Goal: Task Accomplishment & Management: Manage account settings

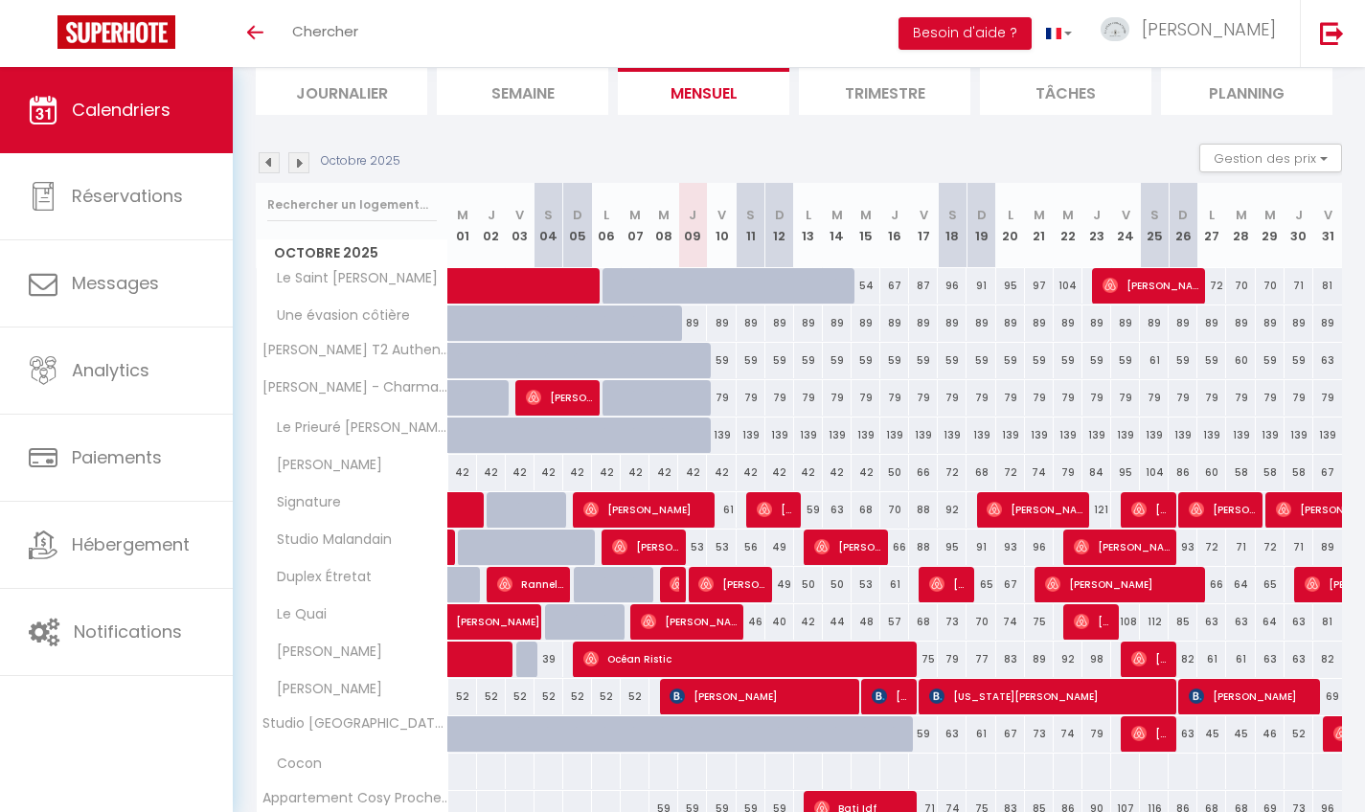
scroll to position [133, 0]
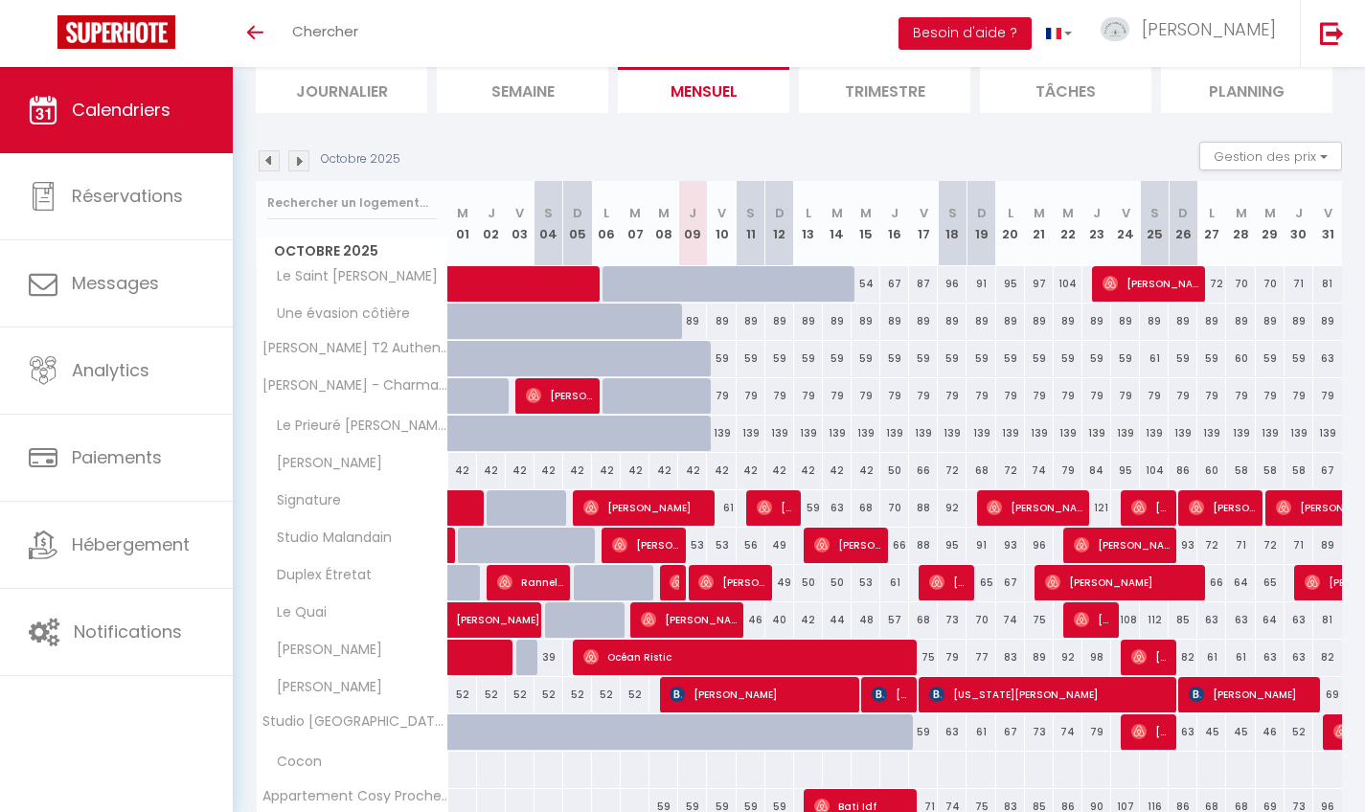
click at [749, 585] on span "[PERSON_NAME]" at bounding box center [731, 582] width 67 height 36
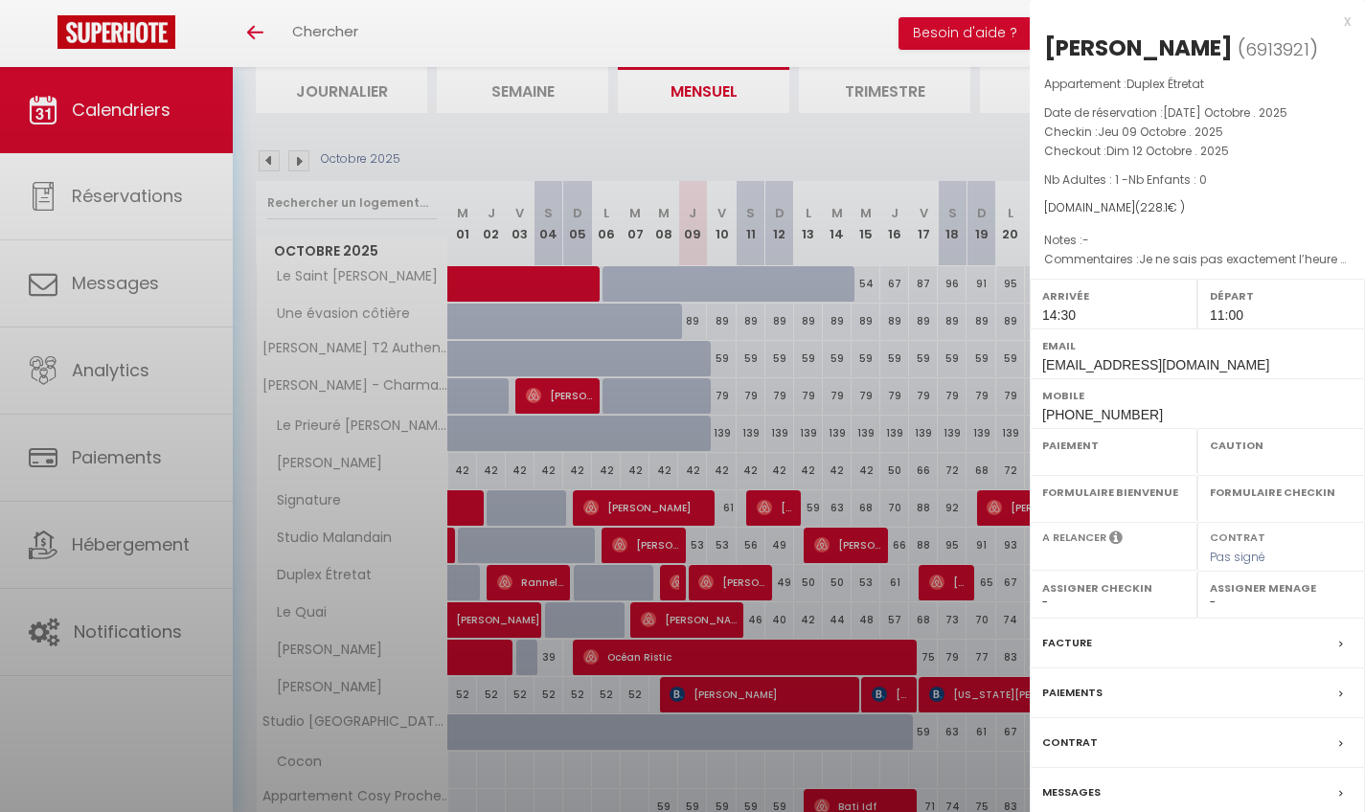
select select "OK"
select select "1"
select select "0"
select select "1"
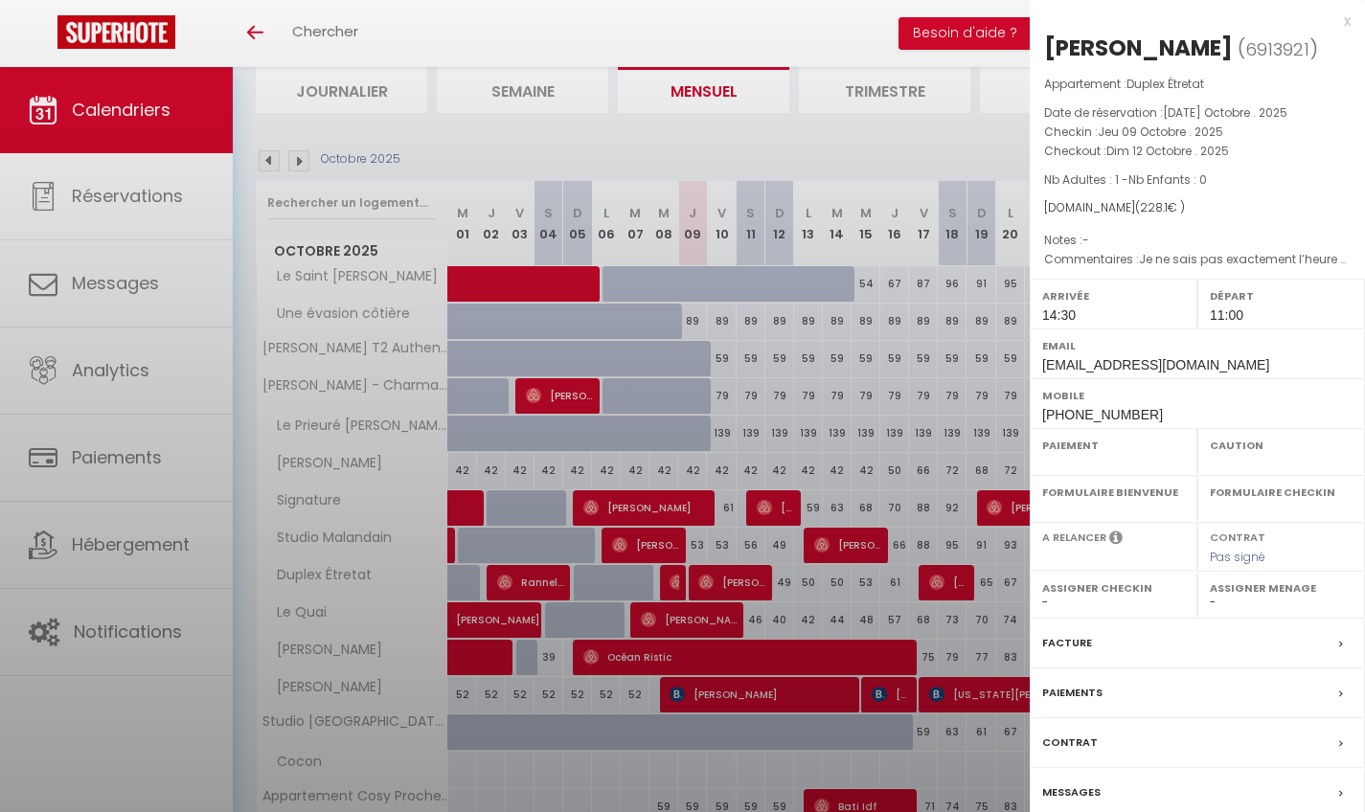
select select
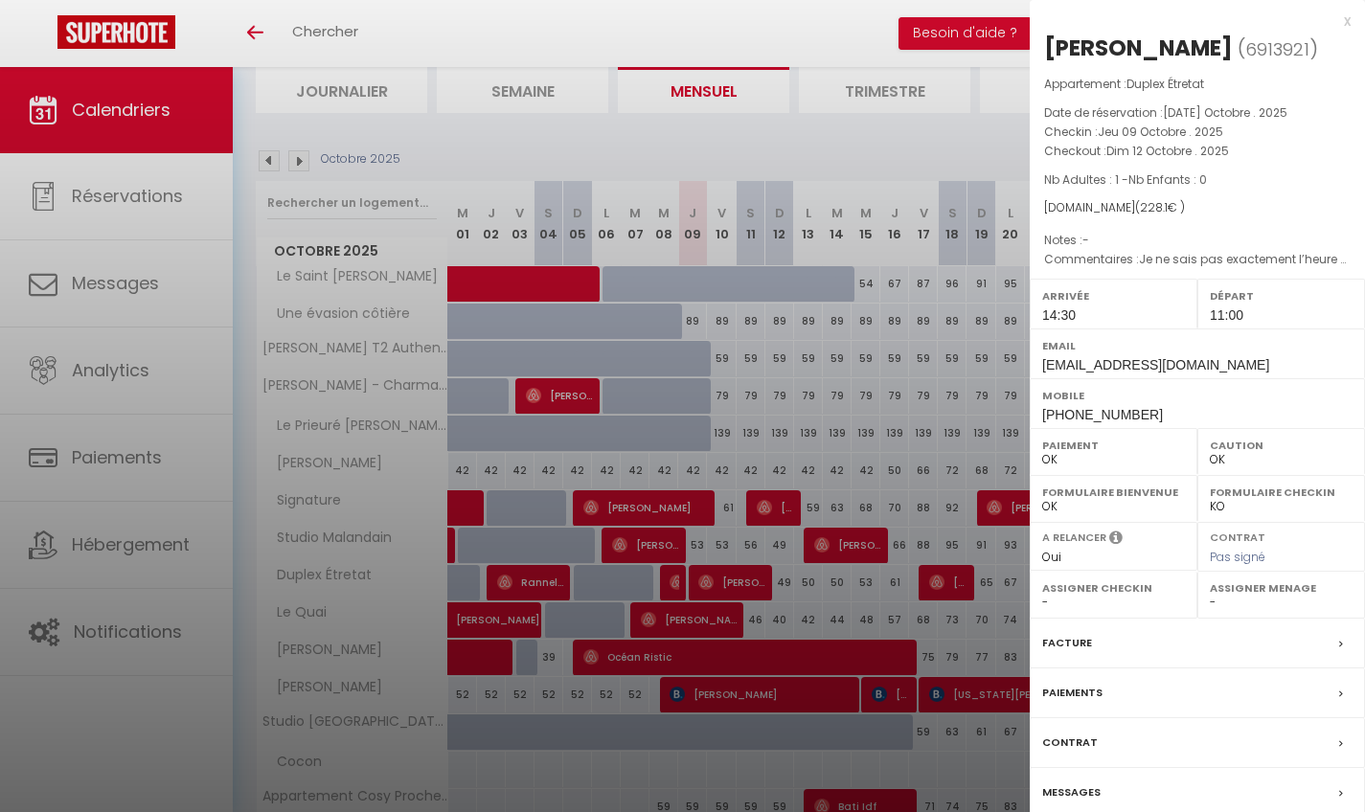
click at [1102, 785] on div "Messages" at bounding box center [1197, 793] width 335 height 50
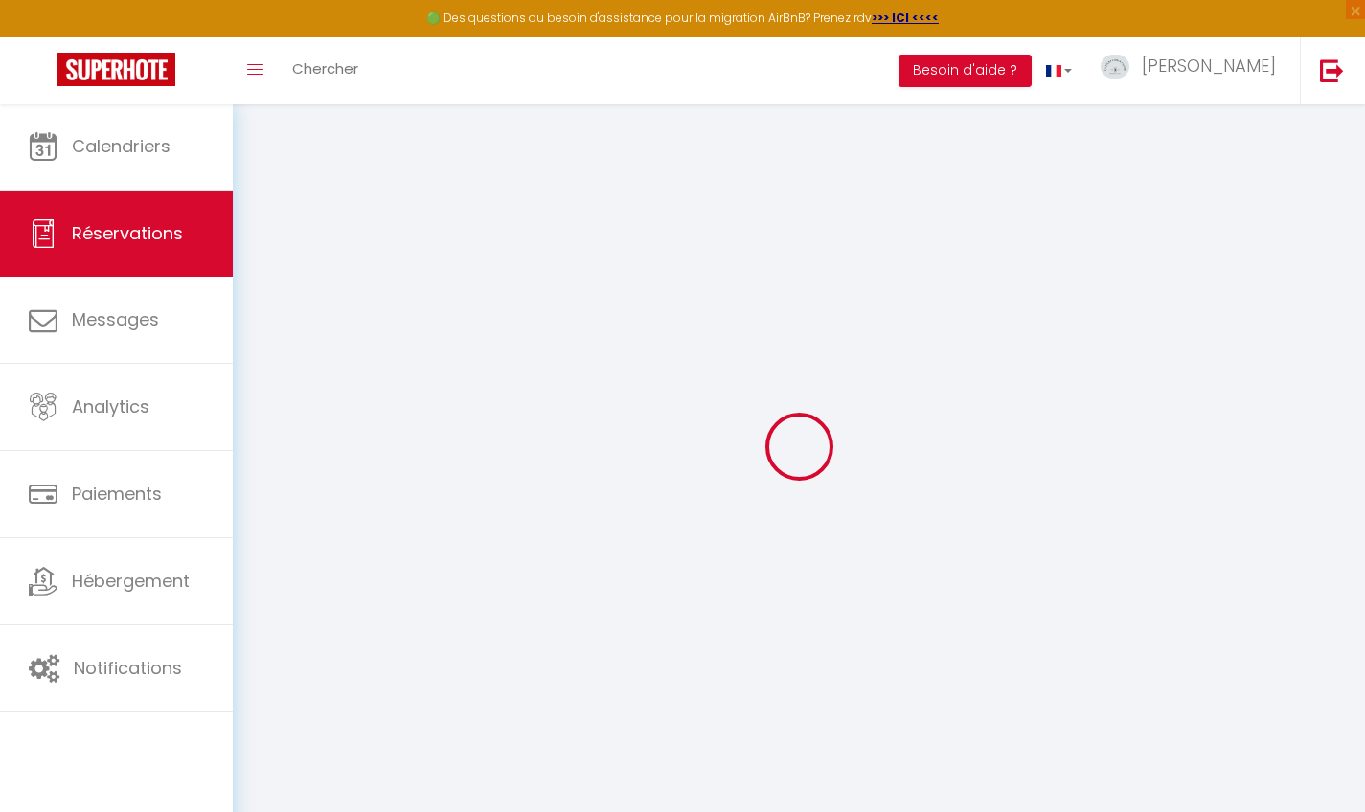
select select
checkbox input "false"
select select
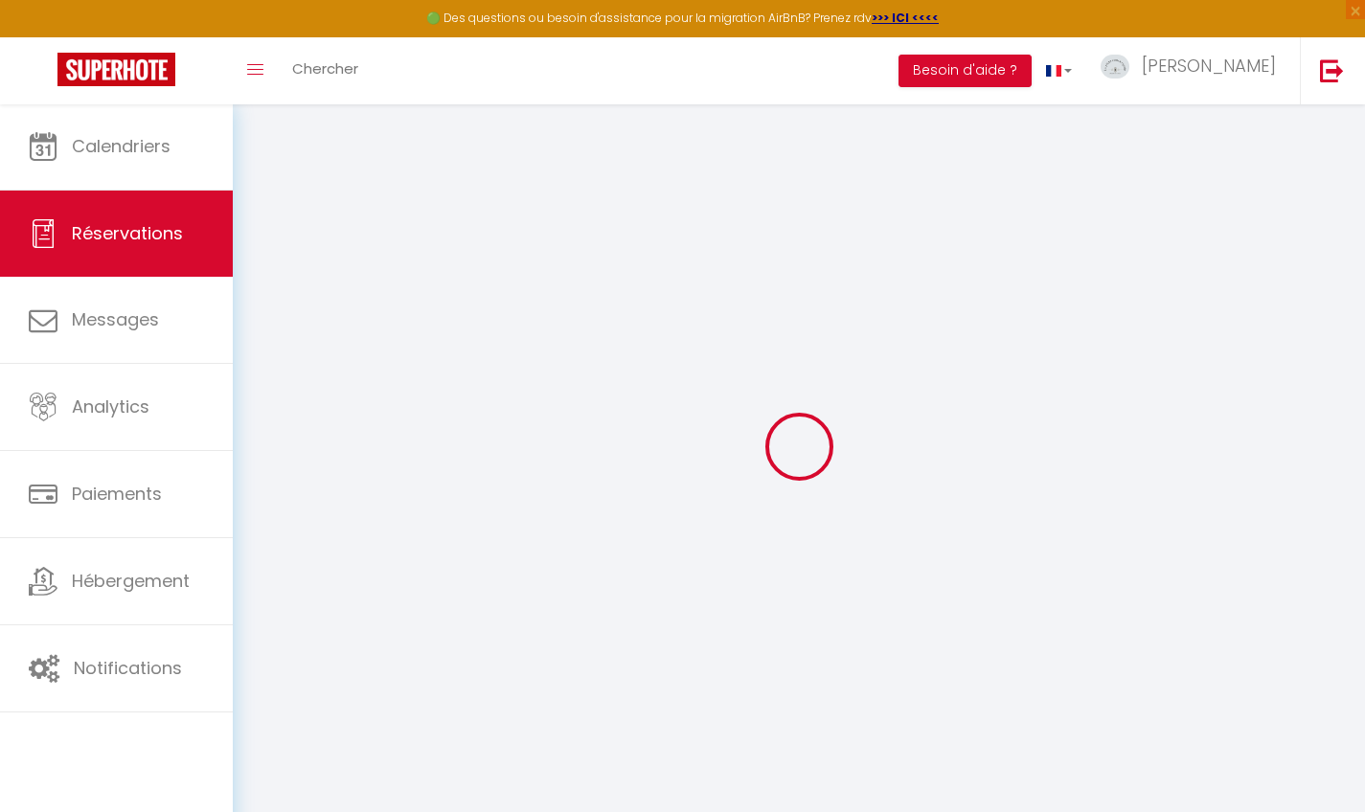
select select
checkbox input "false"
type voyageur0 "Je ne sais pas exactement l’heure d’arrivée. Vous avez une nombre téléphone pou…"
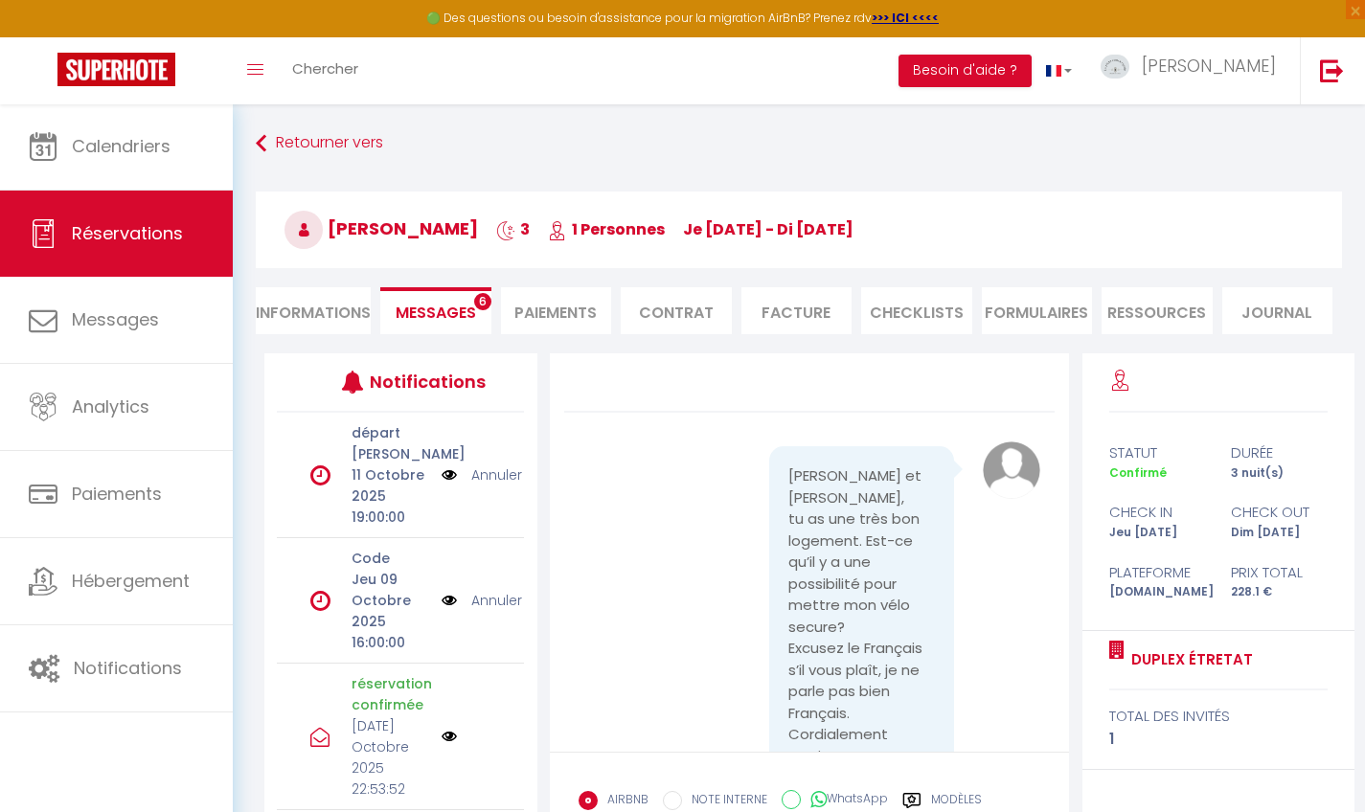
scroll to position [2500, 0]
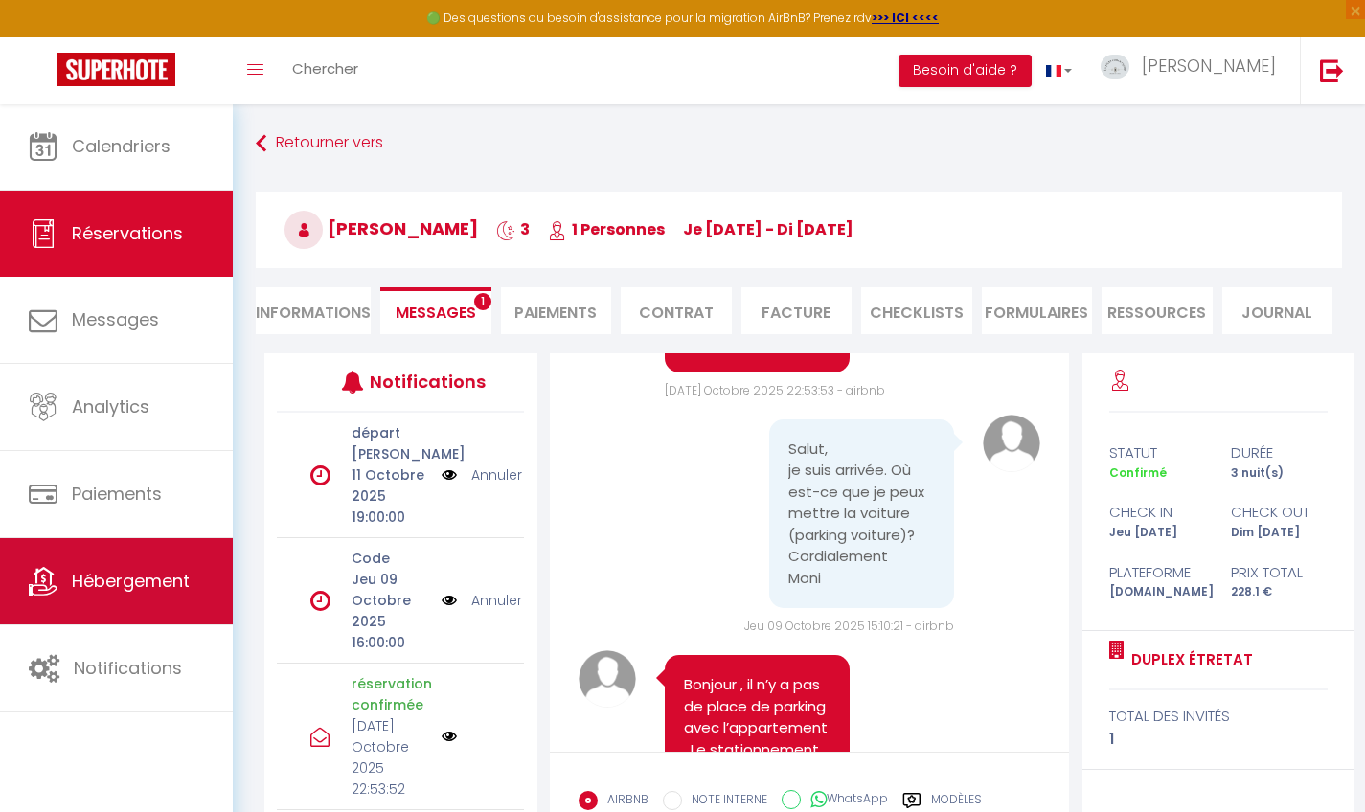
click at [79, 583] on span "Hébergement" at bounding box center [131, 581] width 118 height 24
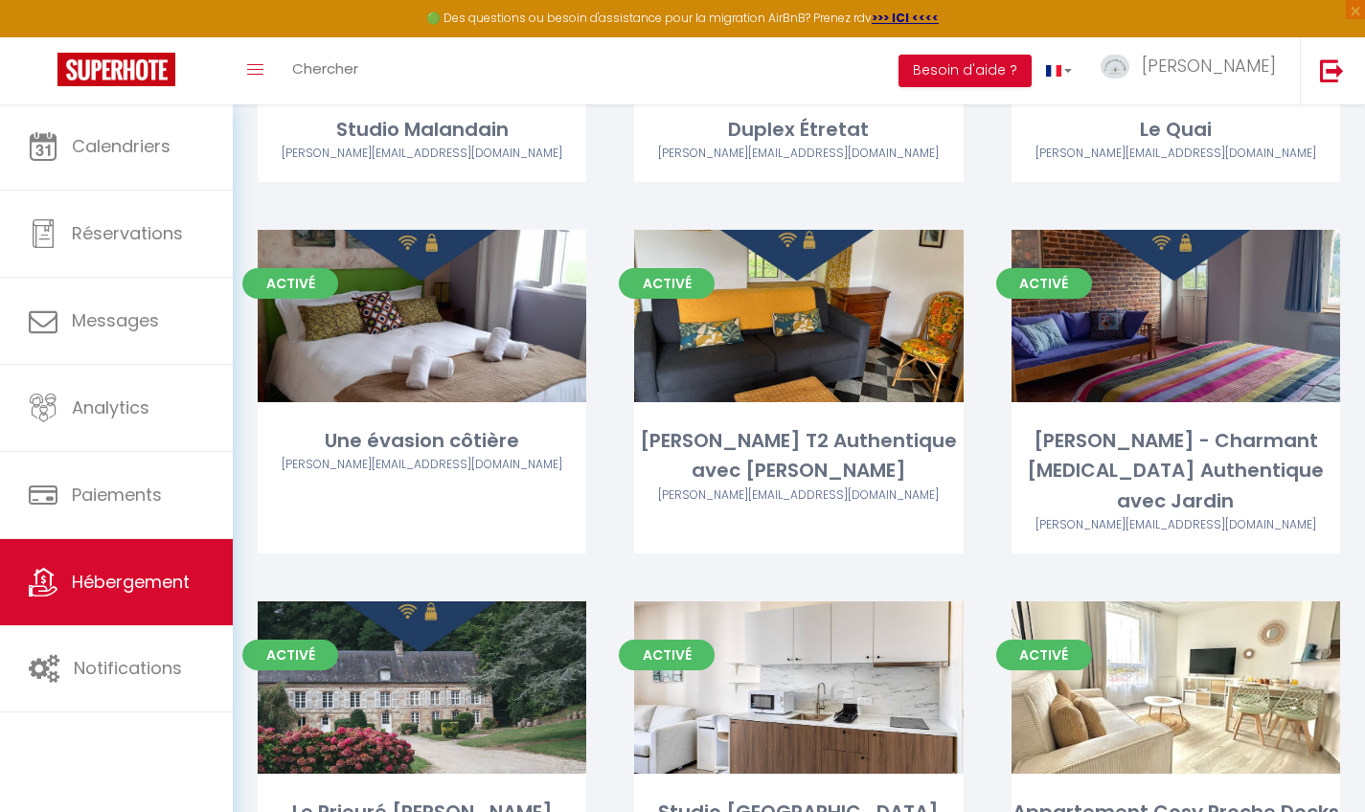
scroll to position [1658, 0]
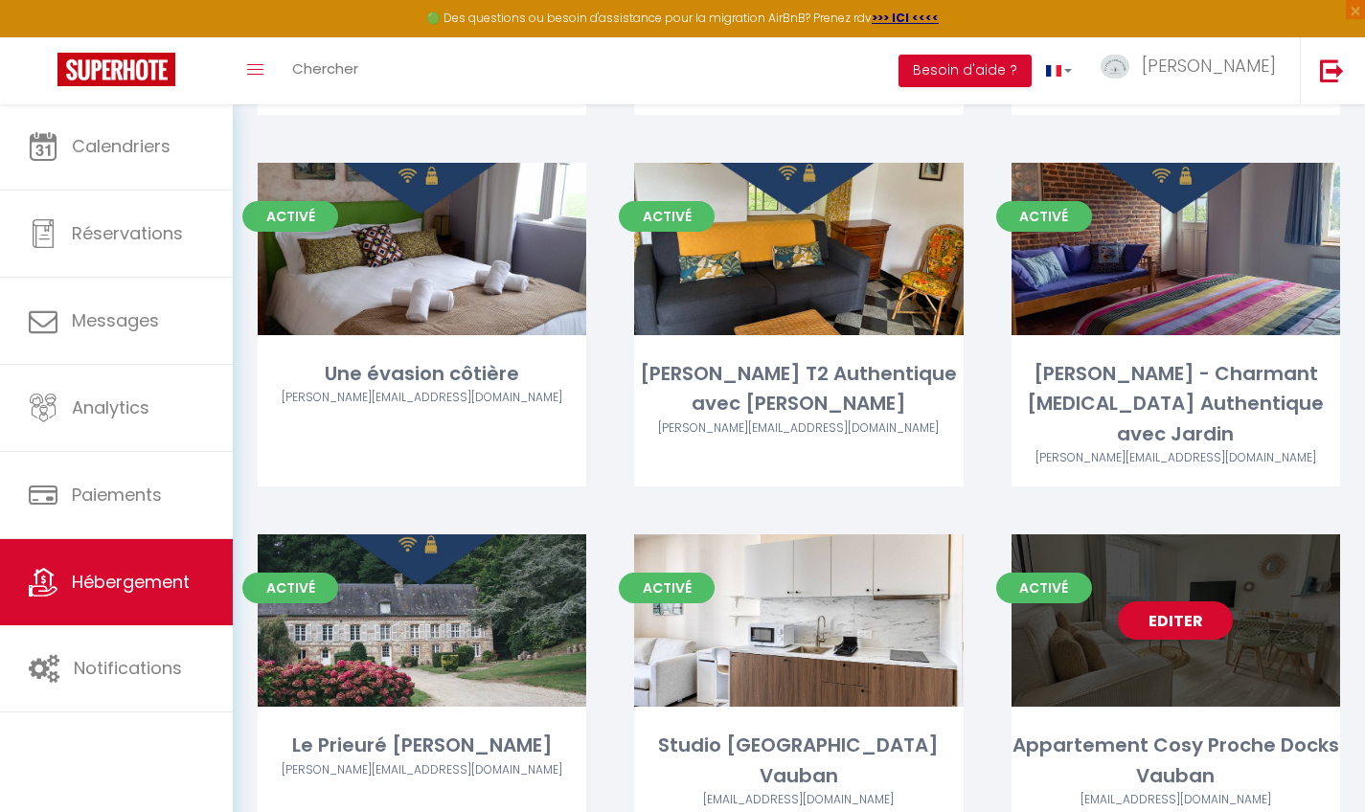
click at [1198, 601] on link "Editer" at bounding box center [1175, 620] width 115 height 38
select select "3"
select select "2"
select select "1"
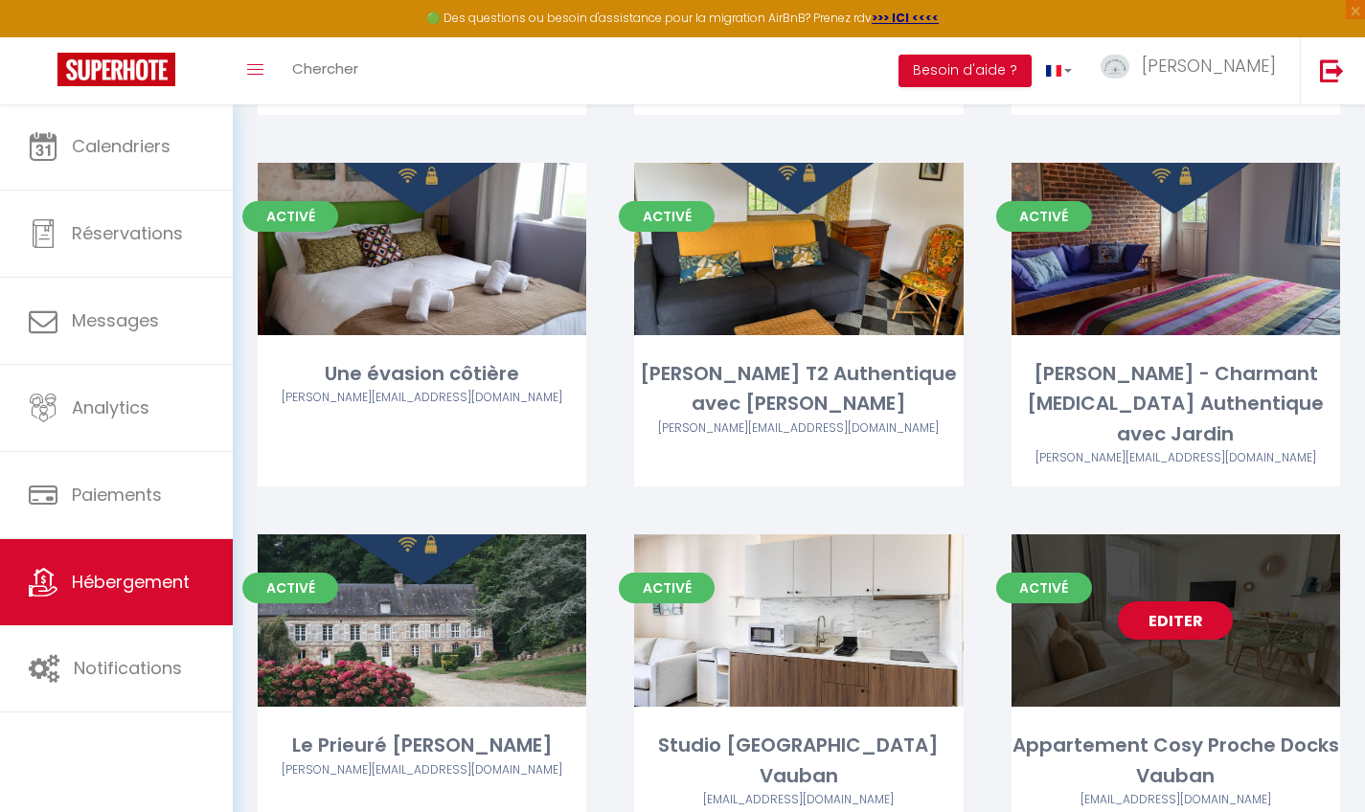
select select "28"
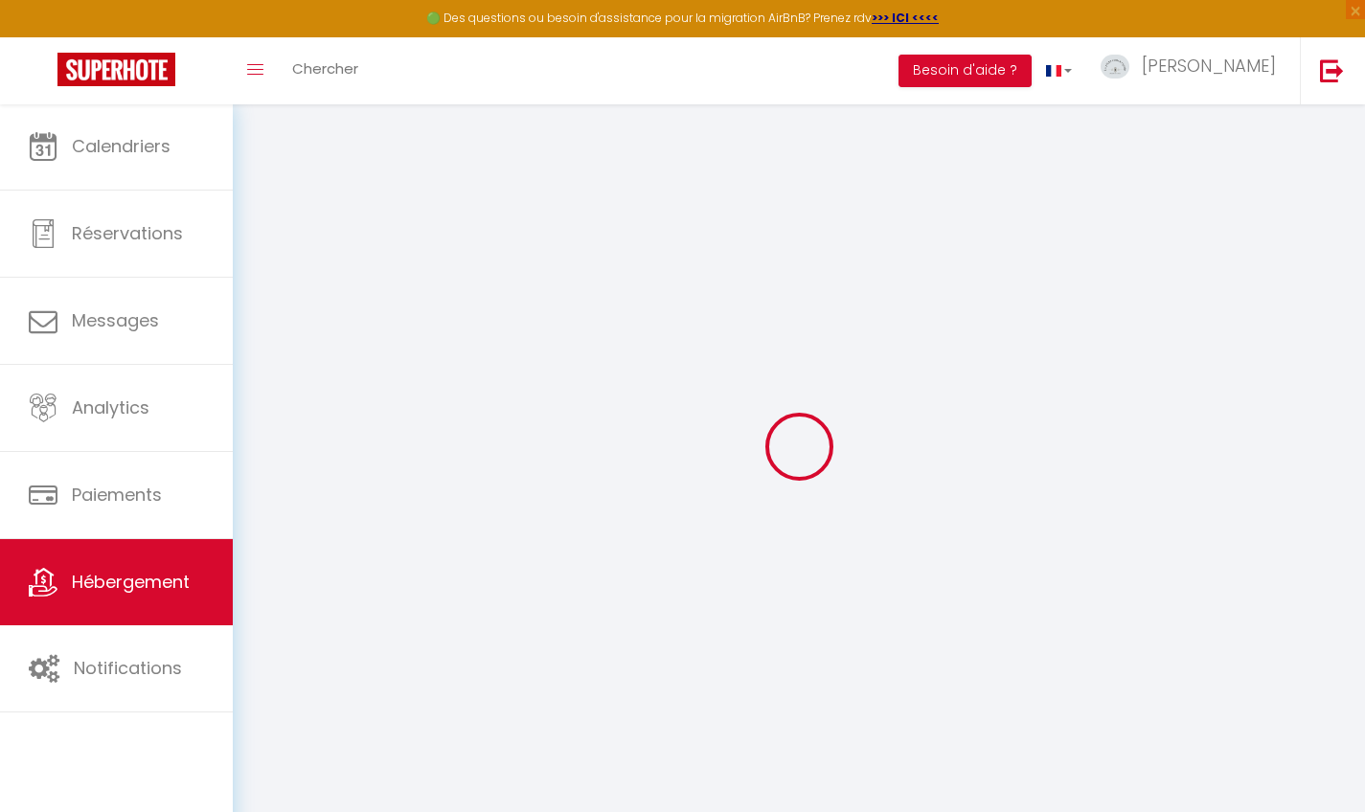
select select
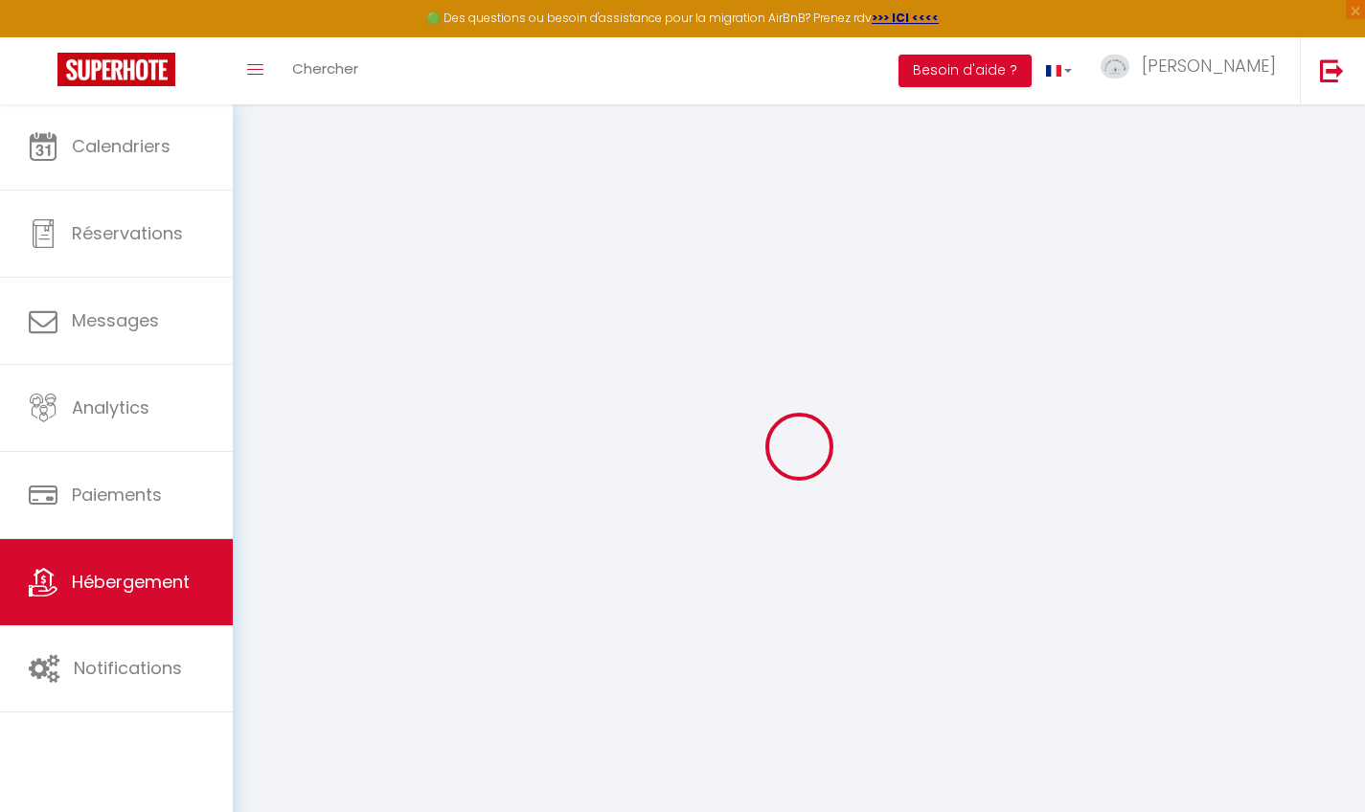
select select
checkbox input "false"
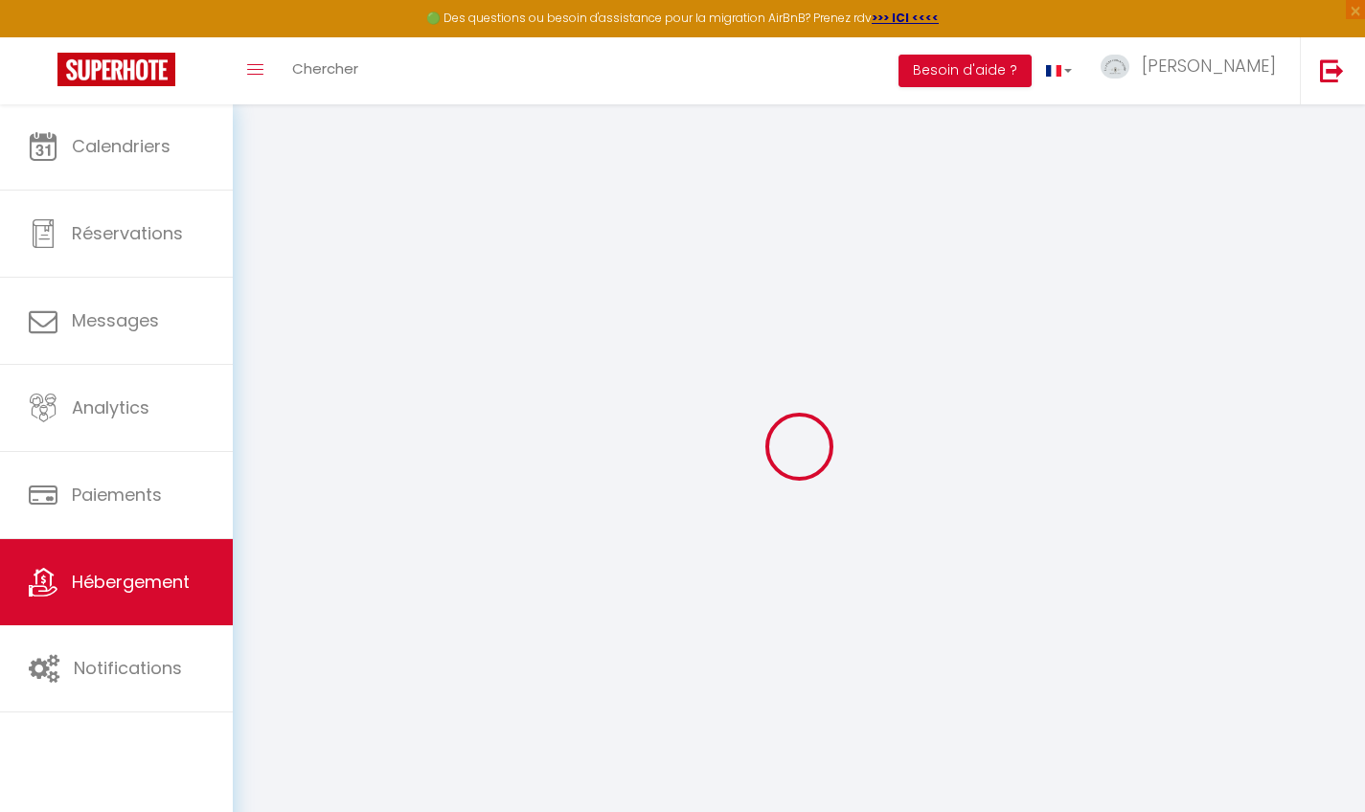
select select
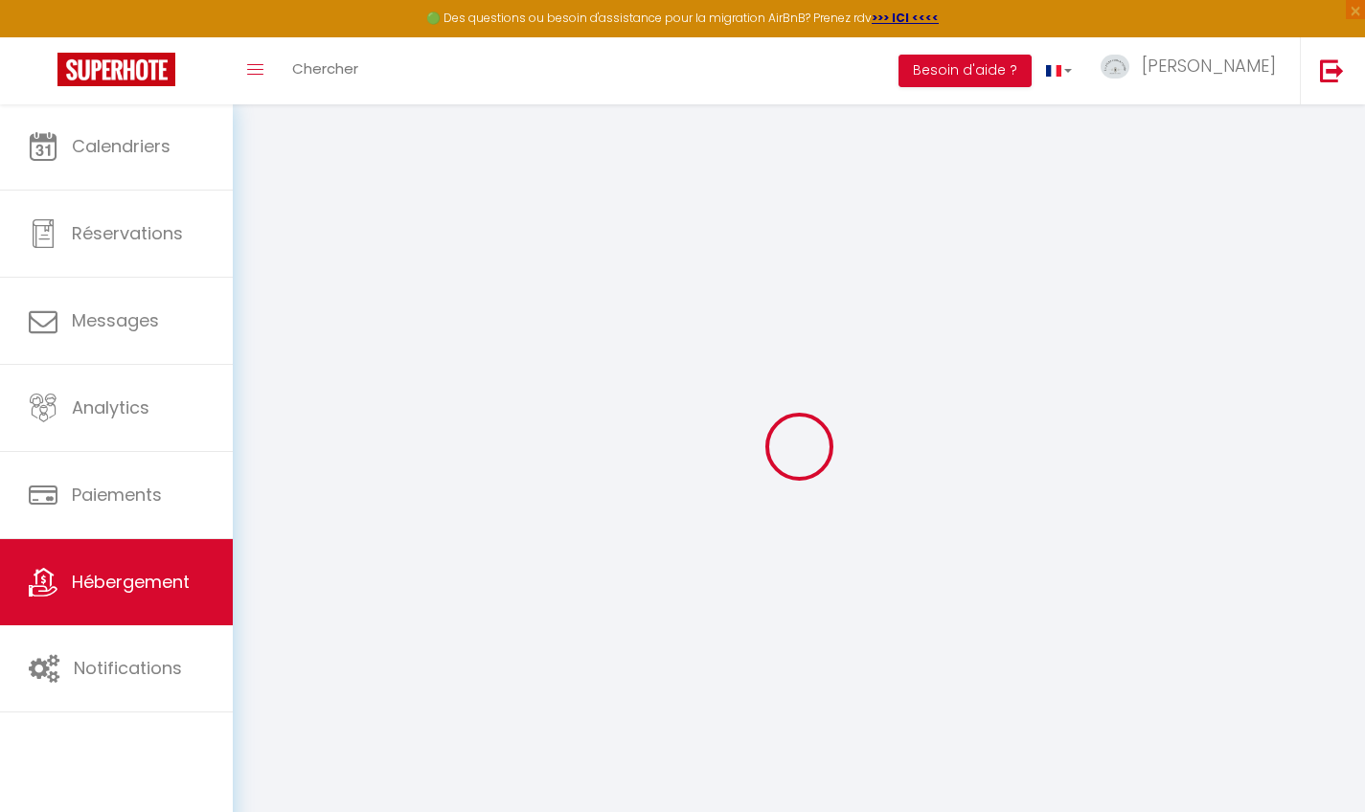
select select
checkbox input "false"
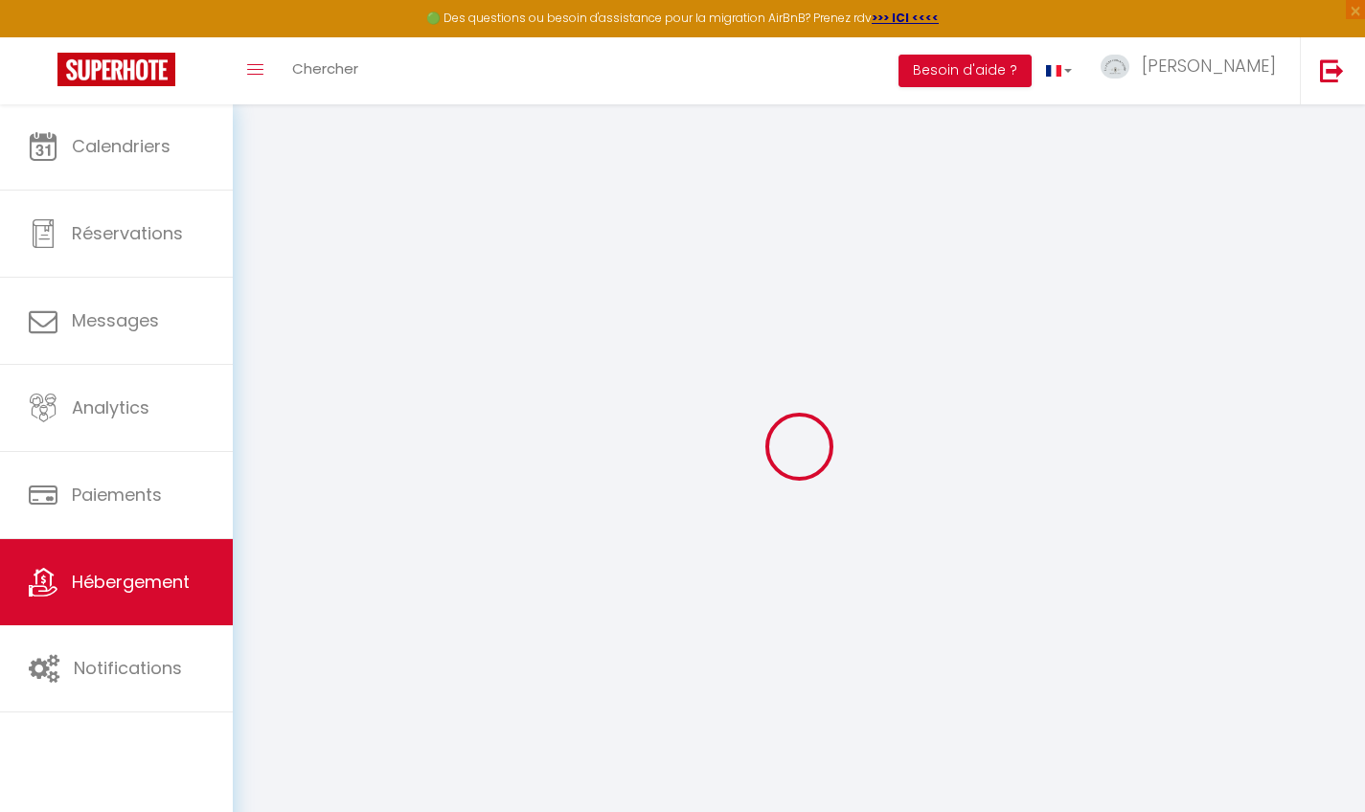
checkbox input "false"
select select
type input "Appartement Cosy Proche Docks Vauban"
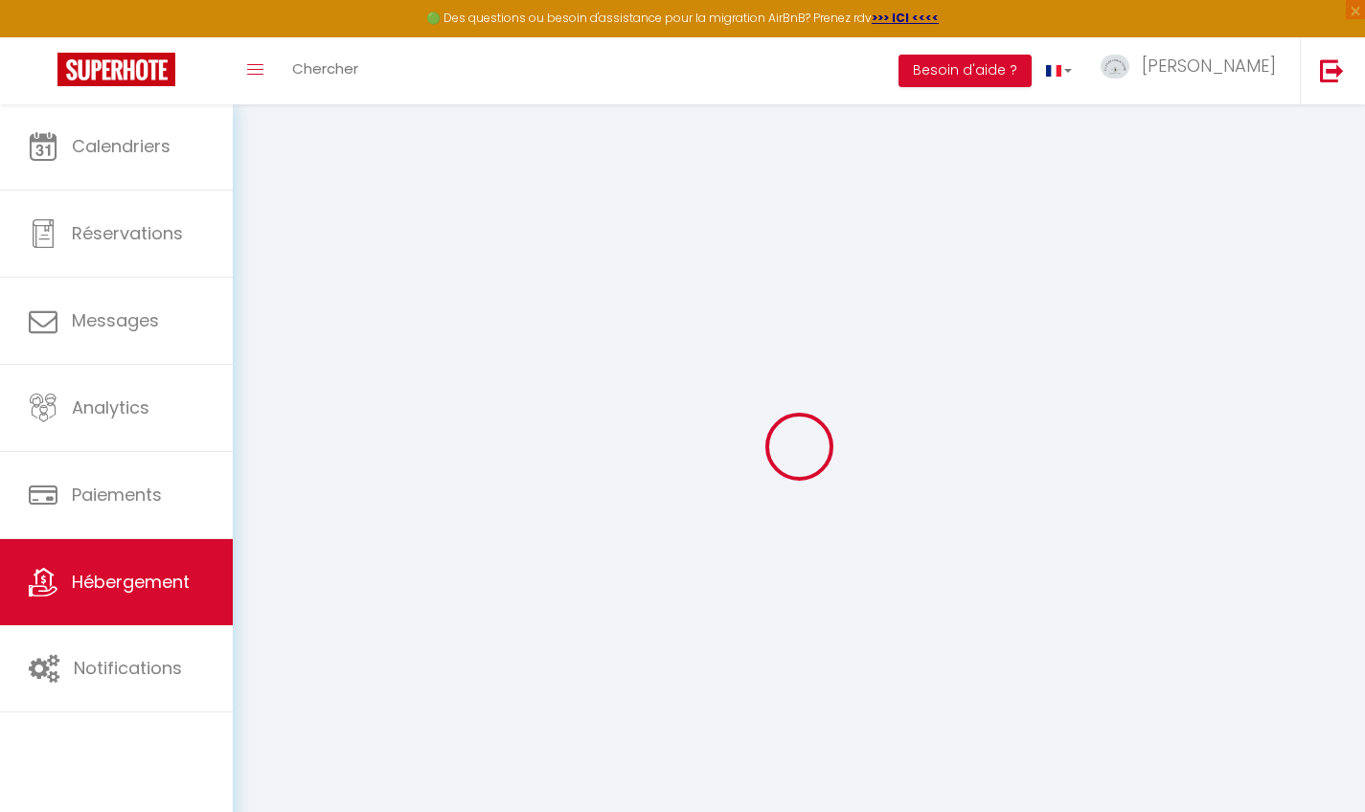
select select "2"
type input "50"
select select
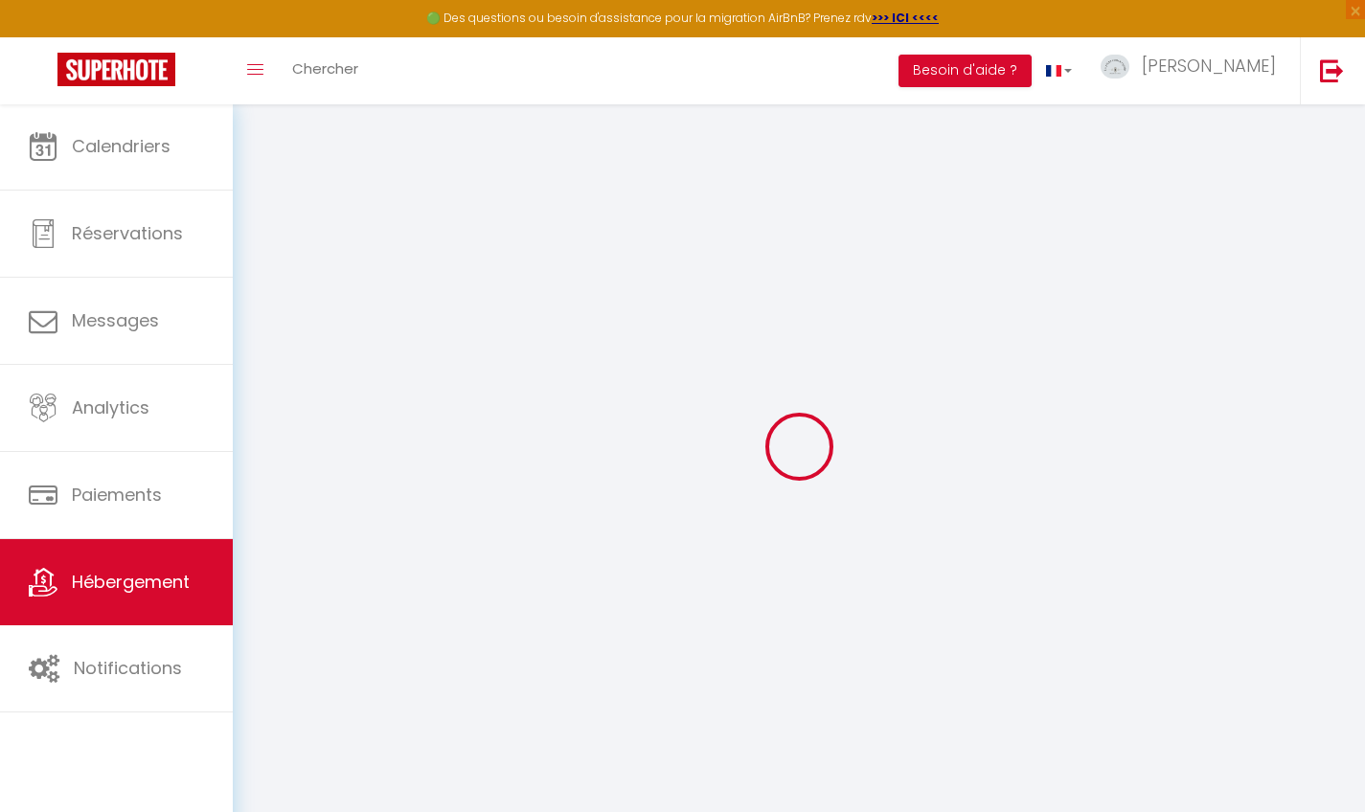
select select
type input "[STREET_ADDRESS][PERSON_NAME]"
type input "76600"
type input "[GEOGRAPHIC_DATA]"
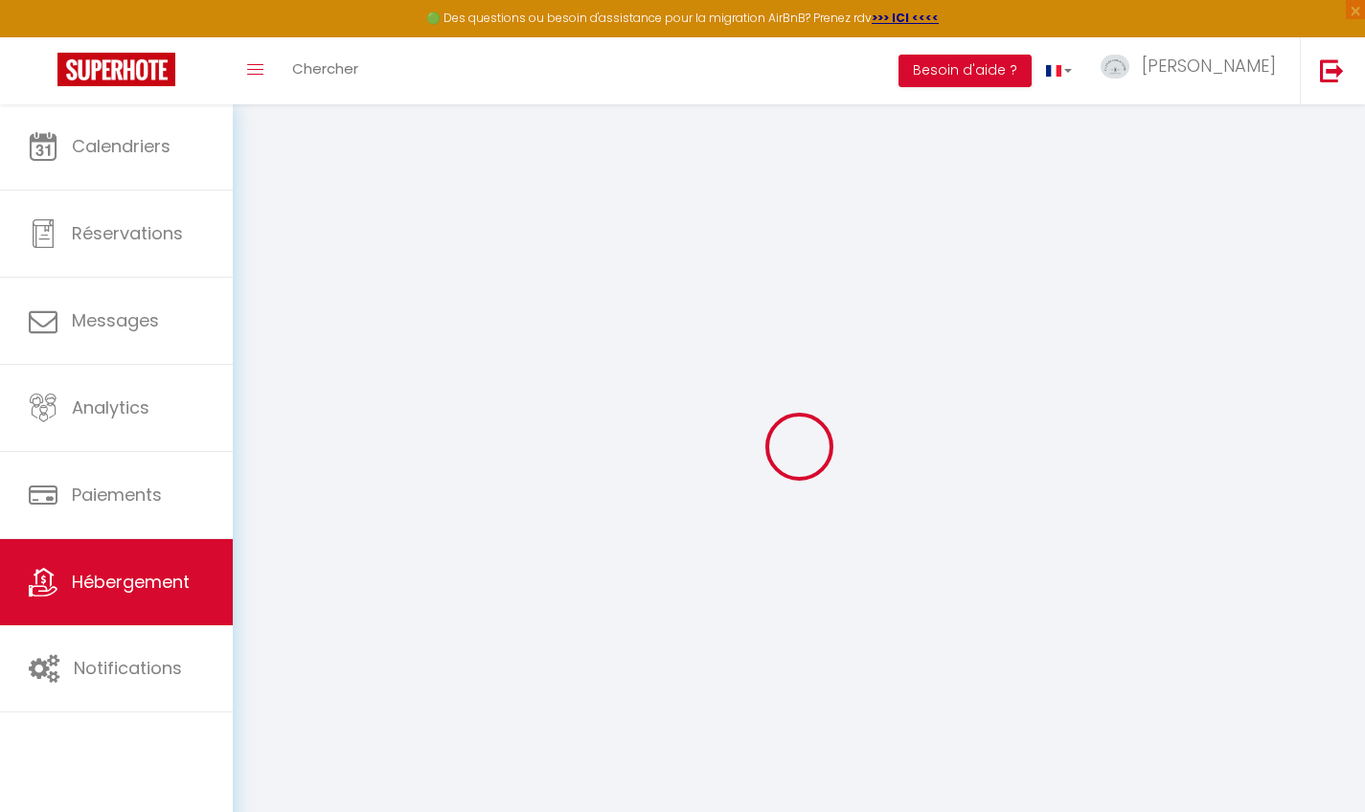
type input "[EMAIL_ADDRESS][DOMAIN_NAME]"
select select
checkbox input "false"
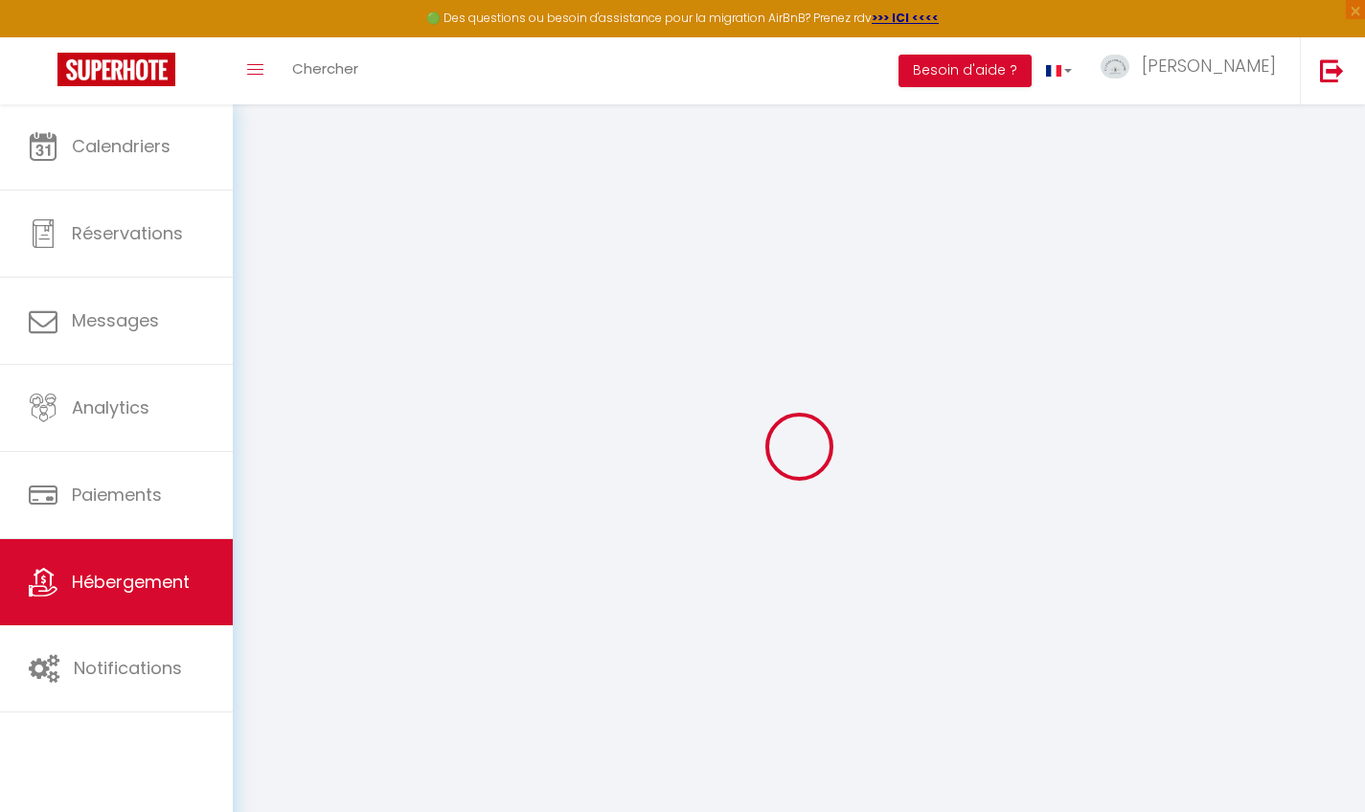
checkbox input "false"
type input "0"
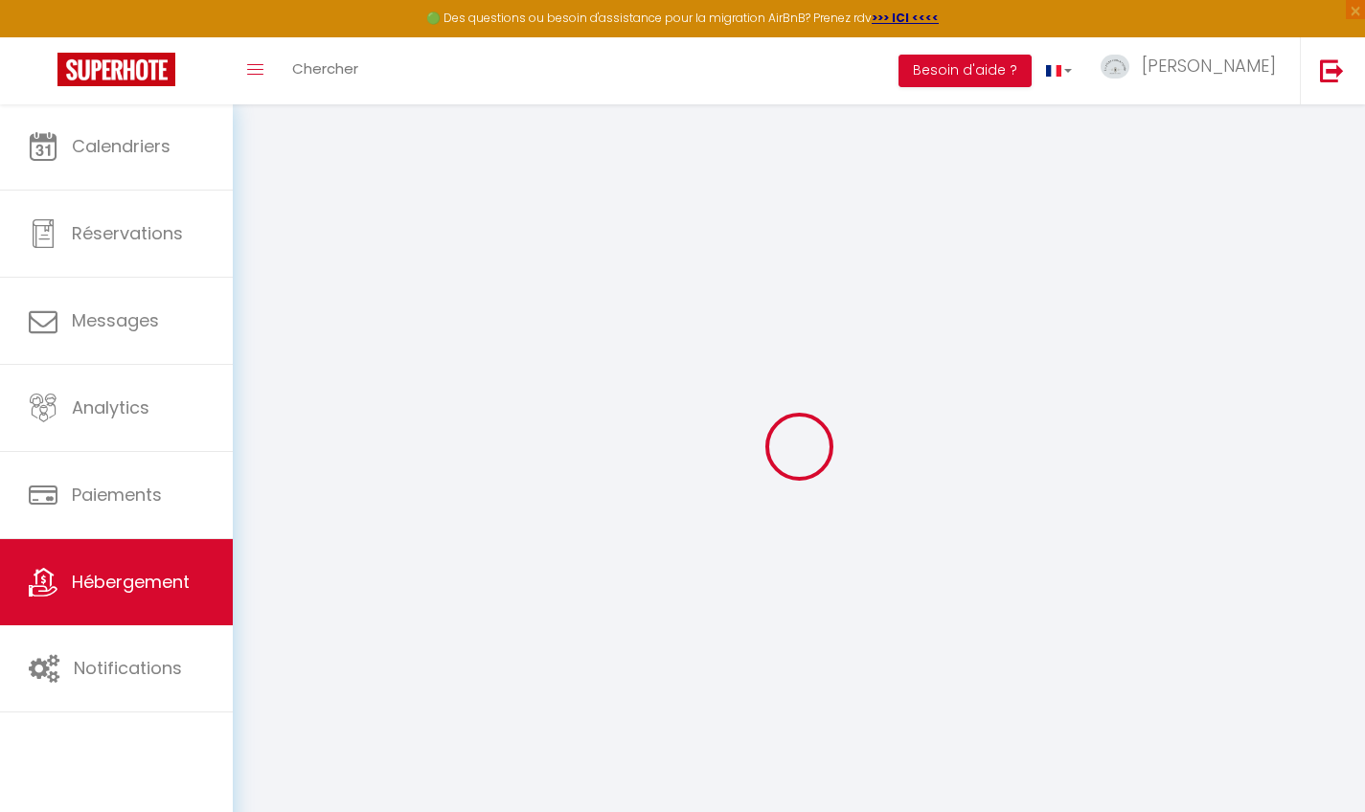
select select
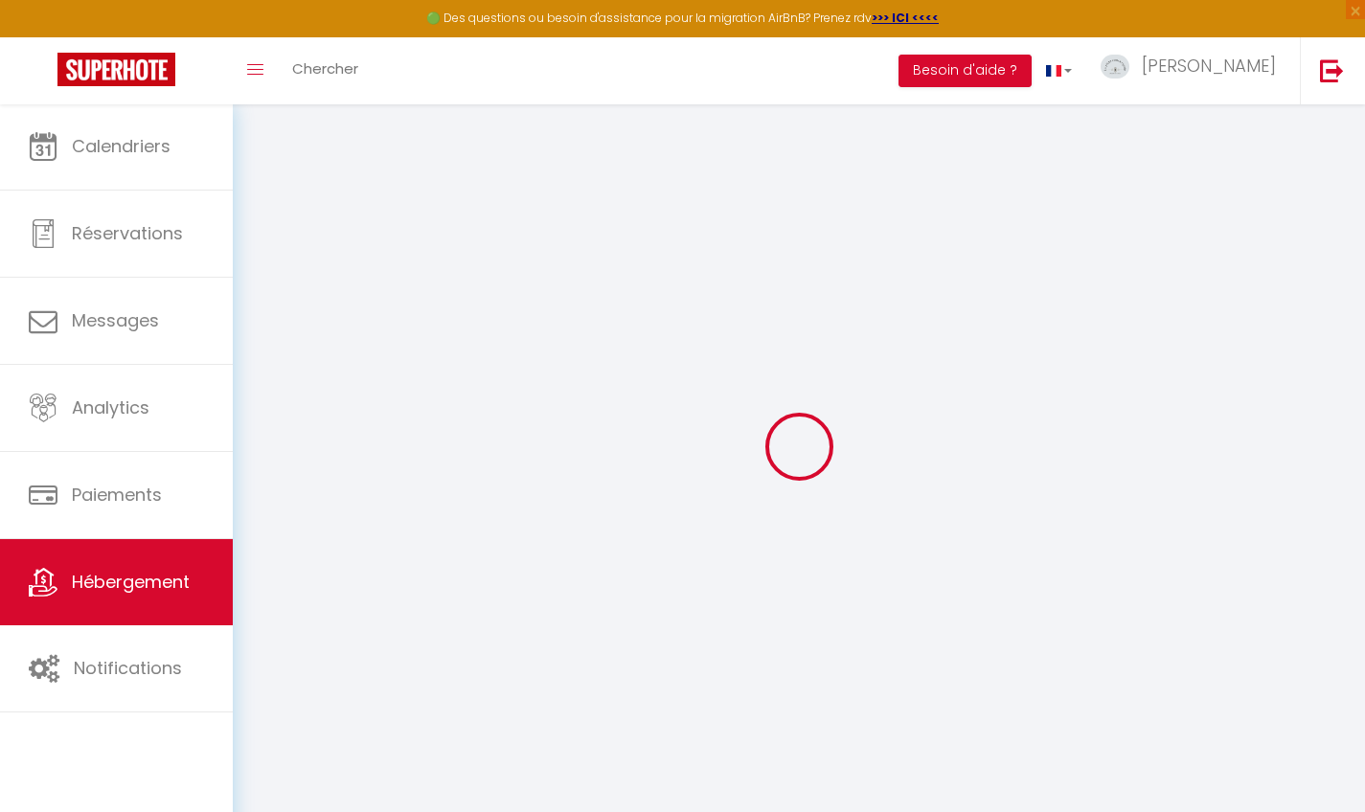
select select
checkbox input "false"
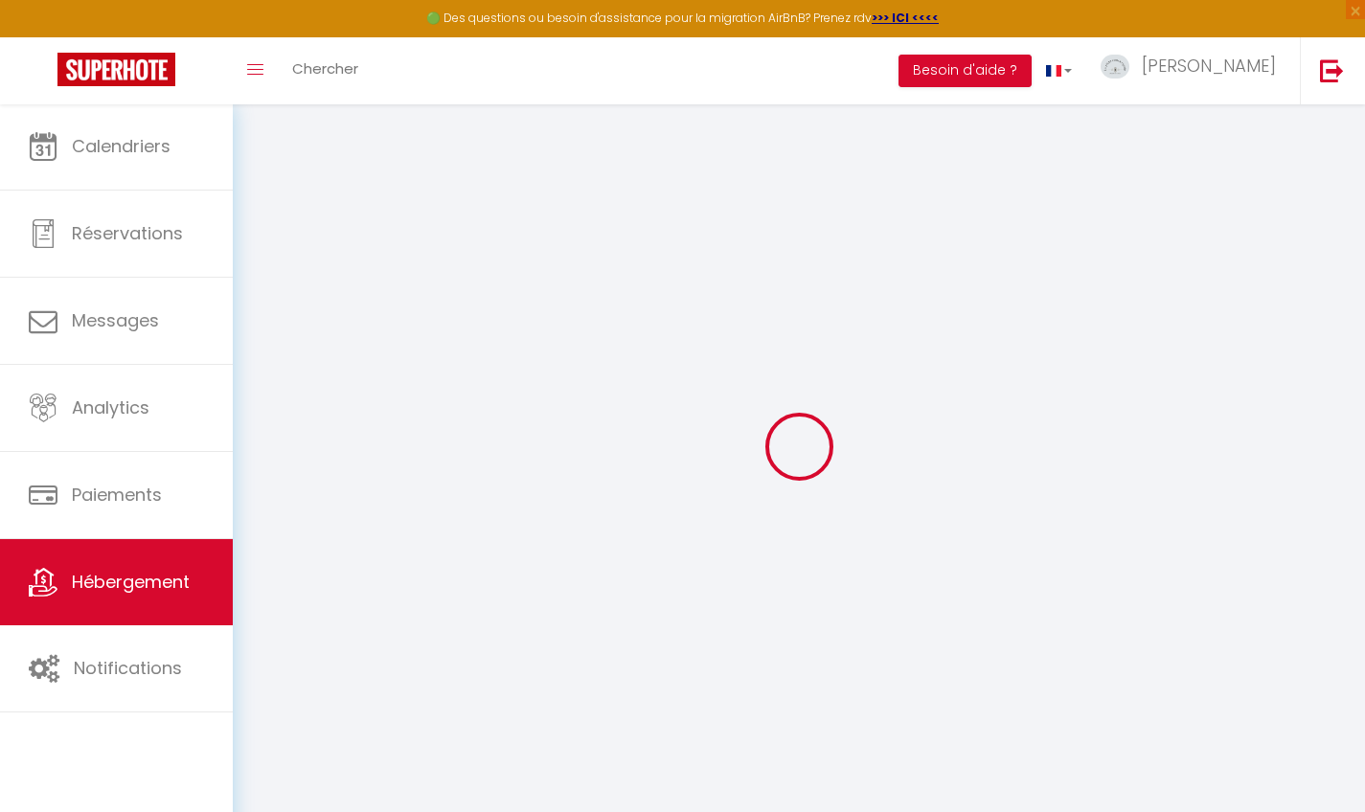
select select "38935"
select select
checkbox input "false"
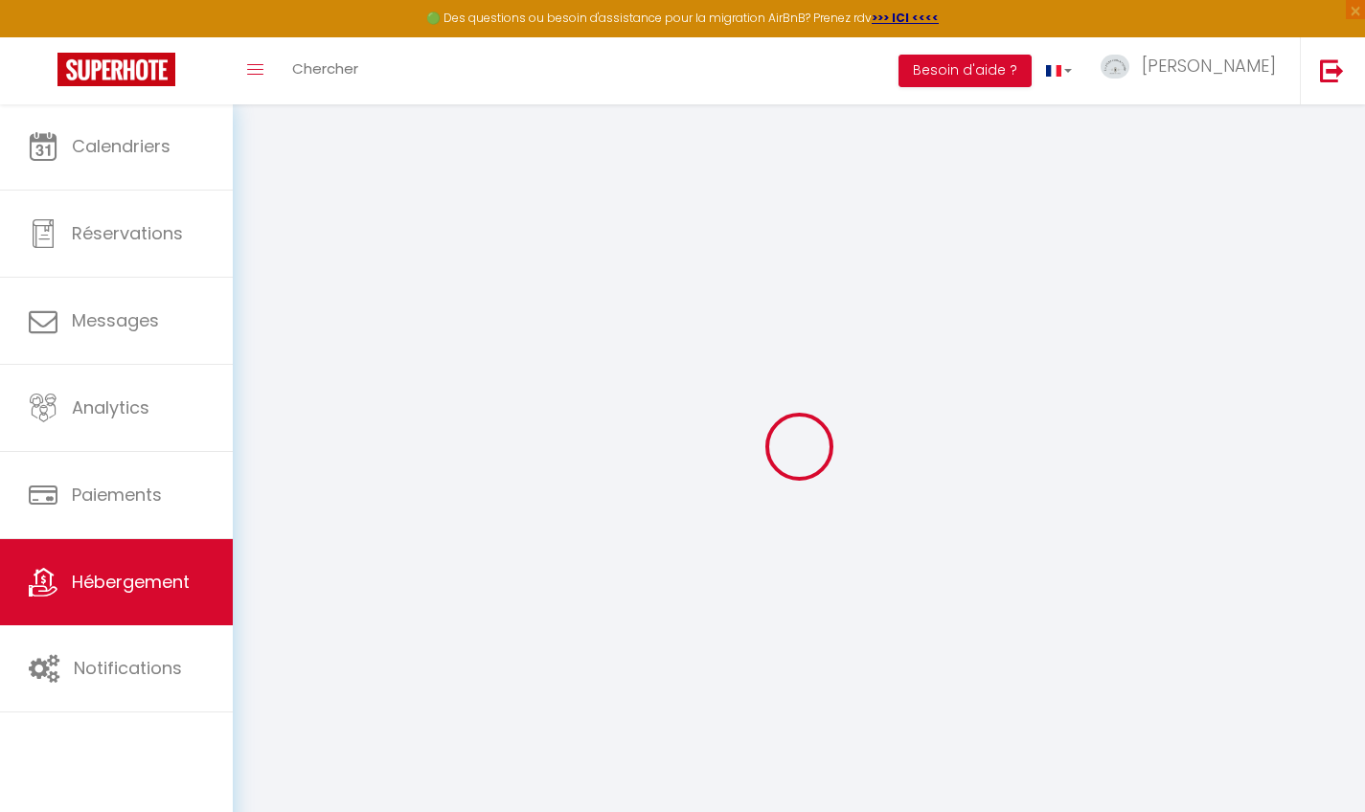
checkbox input "false"
select select
checkbox input "false"
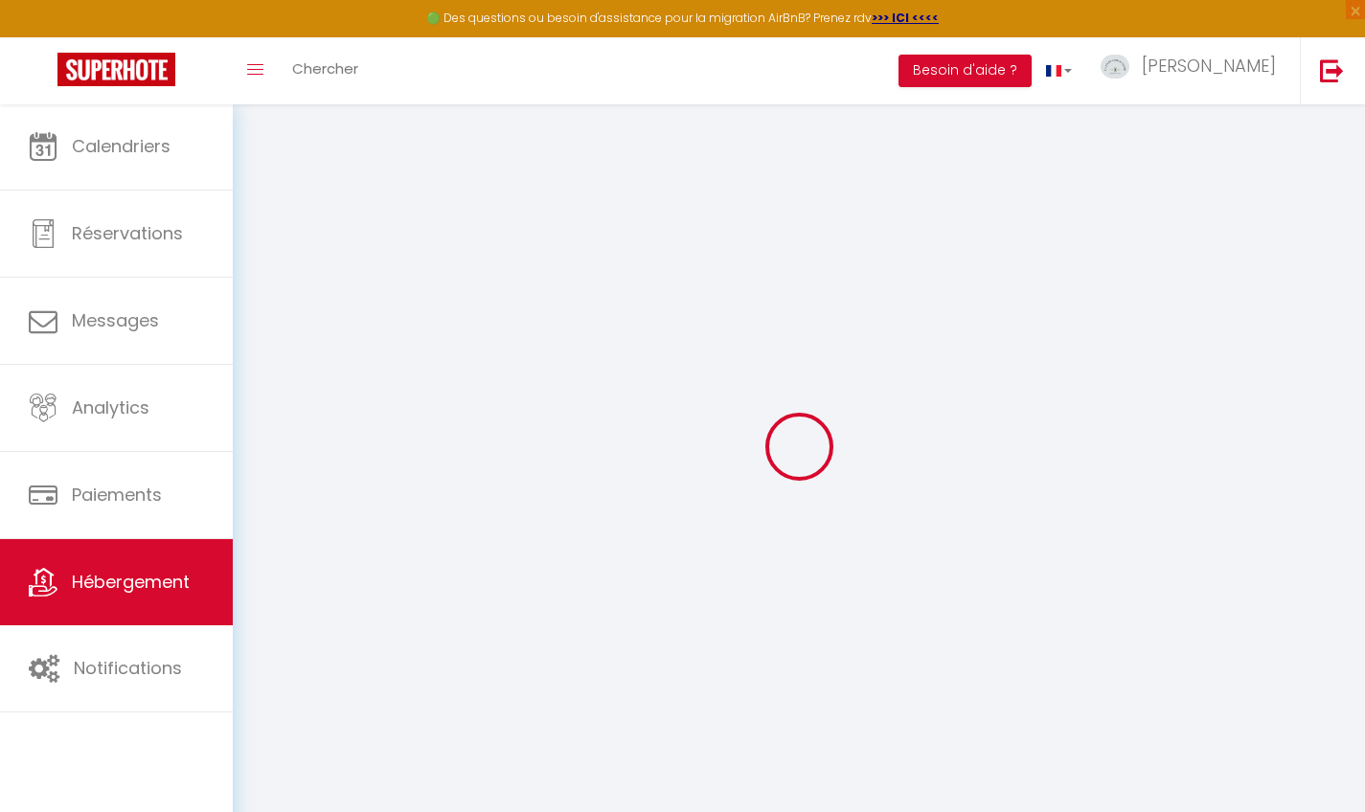
checkbox input "false"
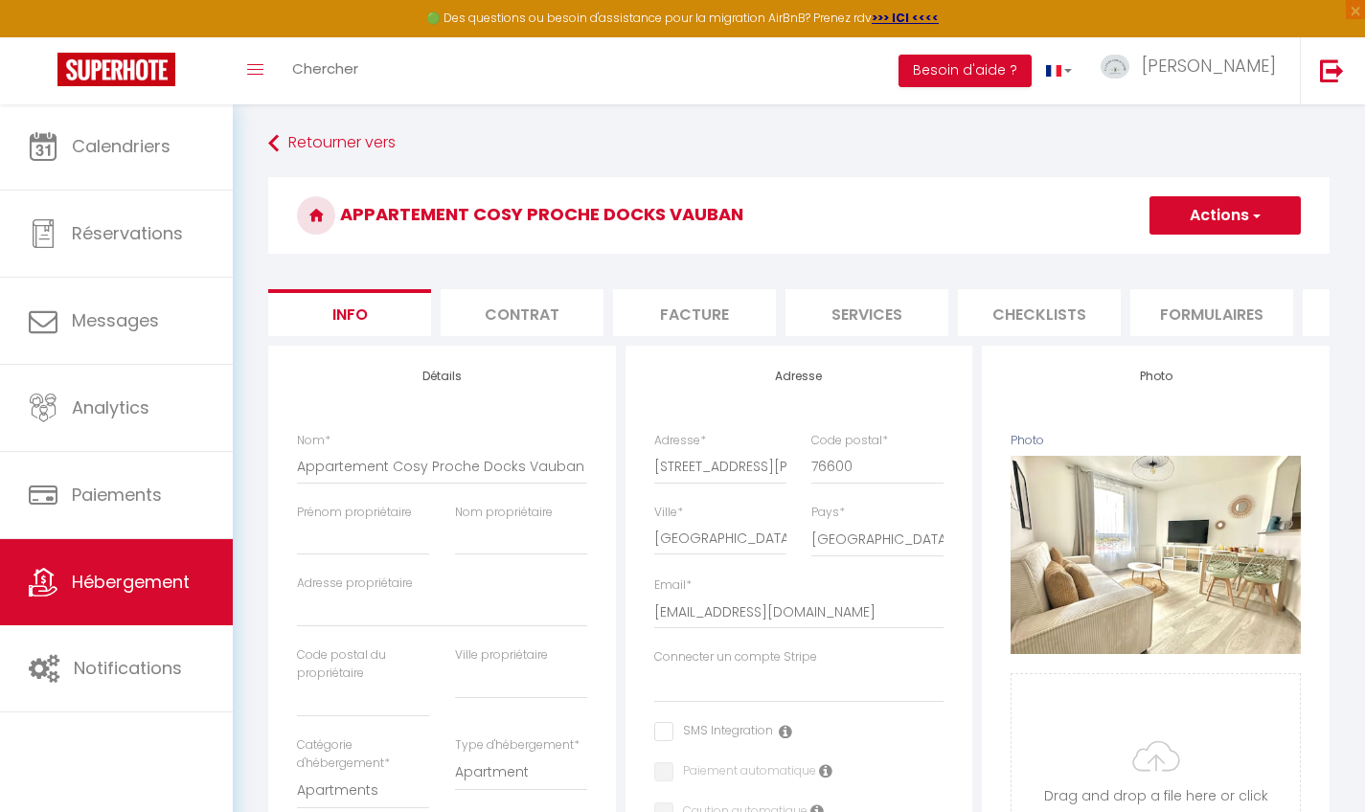
select select
checkbox input "false"
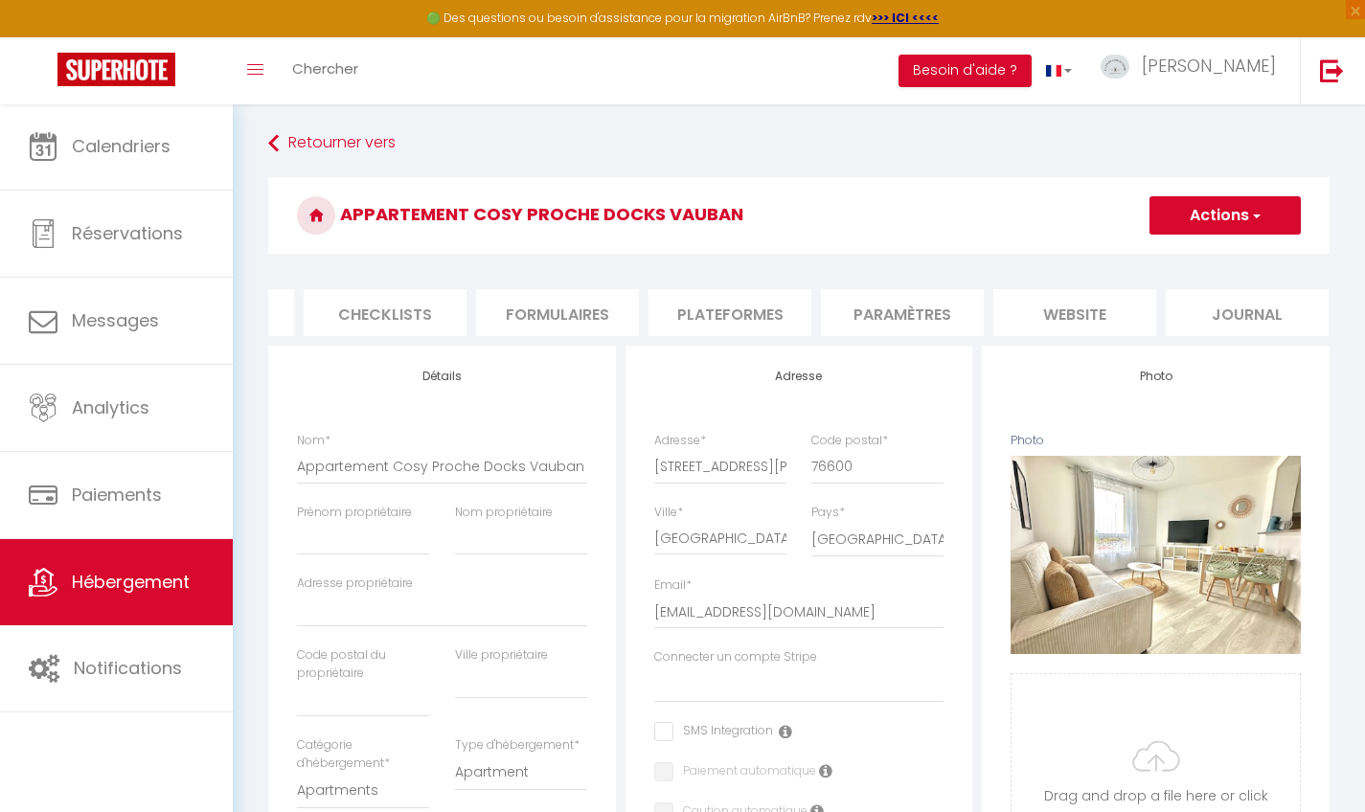
scroll to position [0, 653]
click at [940, 298] on li "Paramètres" at bounding box center [903, 312] width 163 height 47
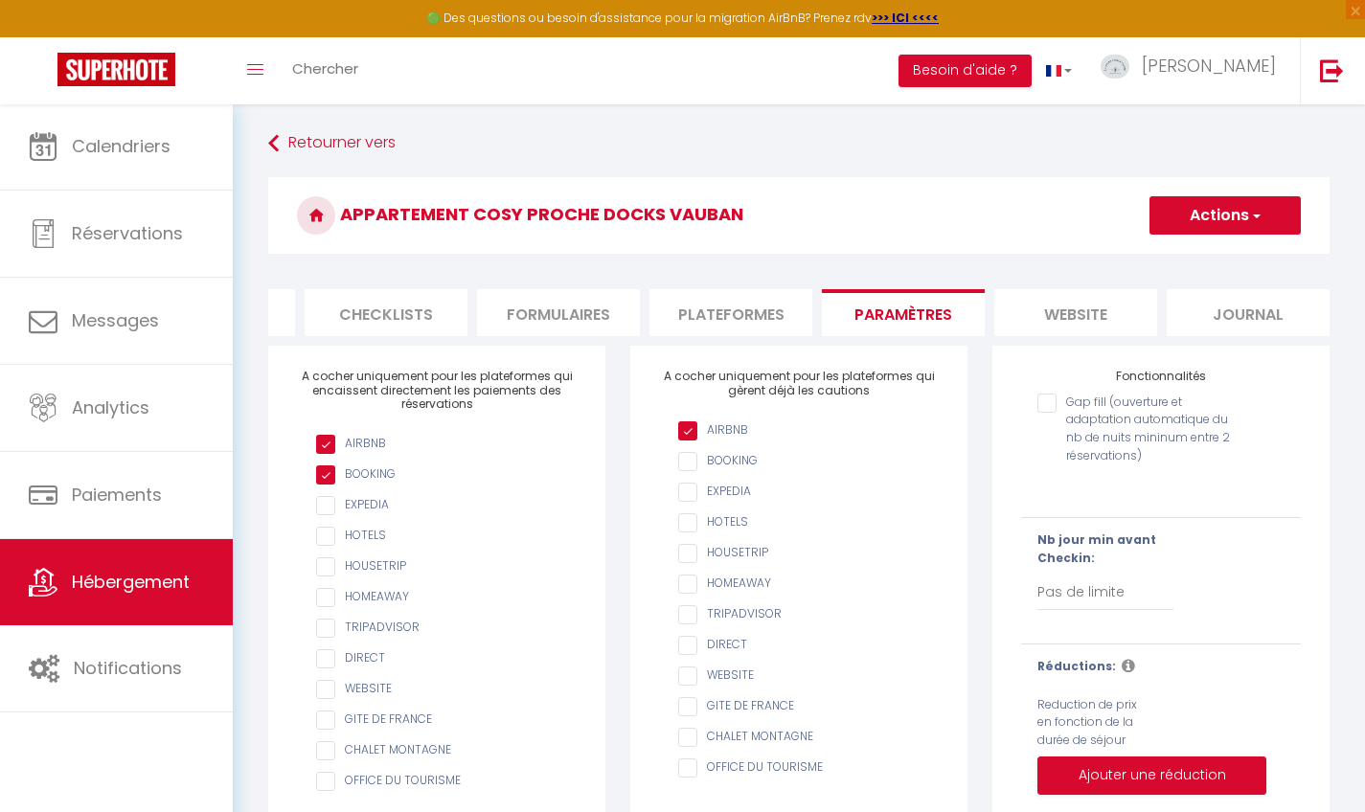
click at [752, 315] on li "Plateformes" at bounding box center [730, 312] width 163 height 47
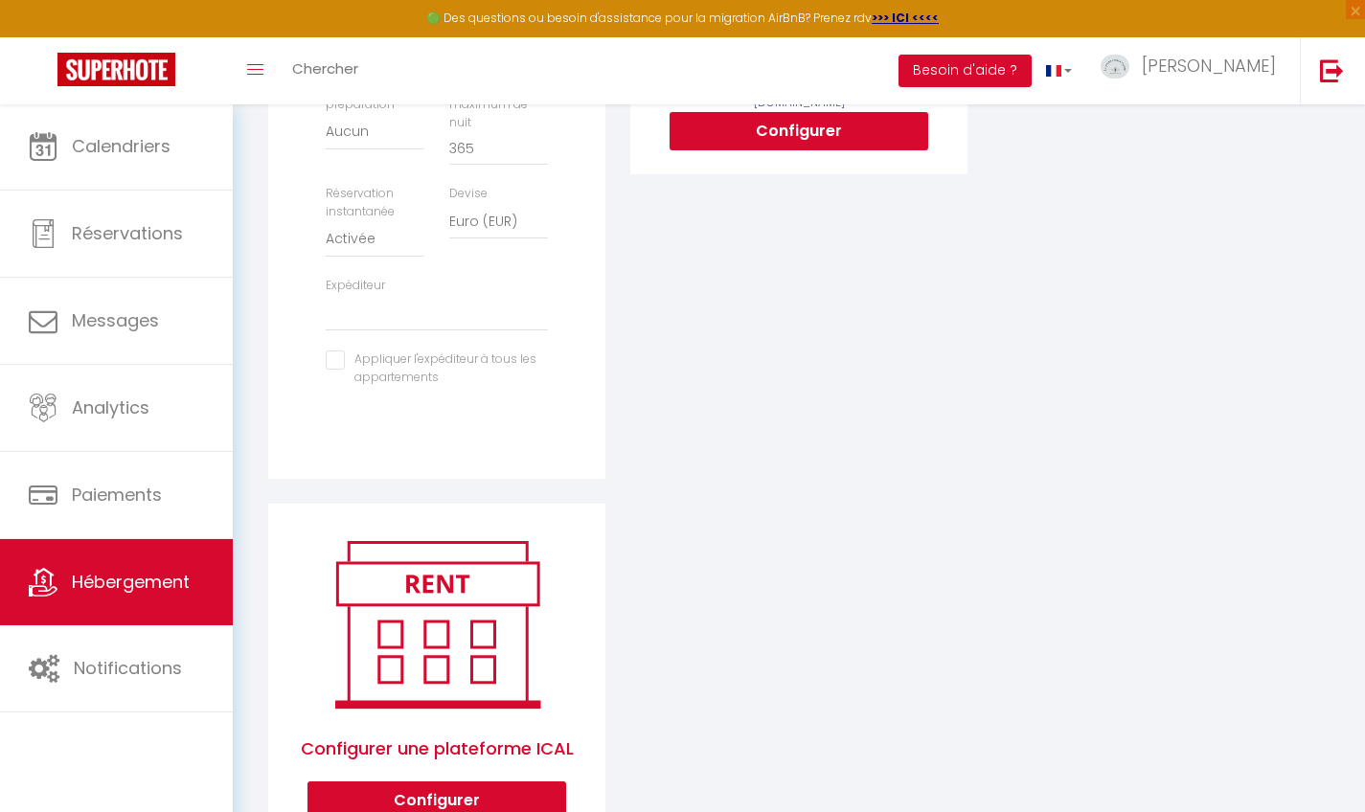
scroll to position [613, 0]
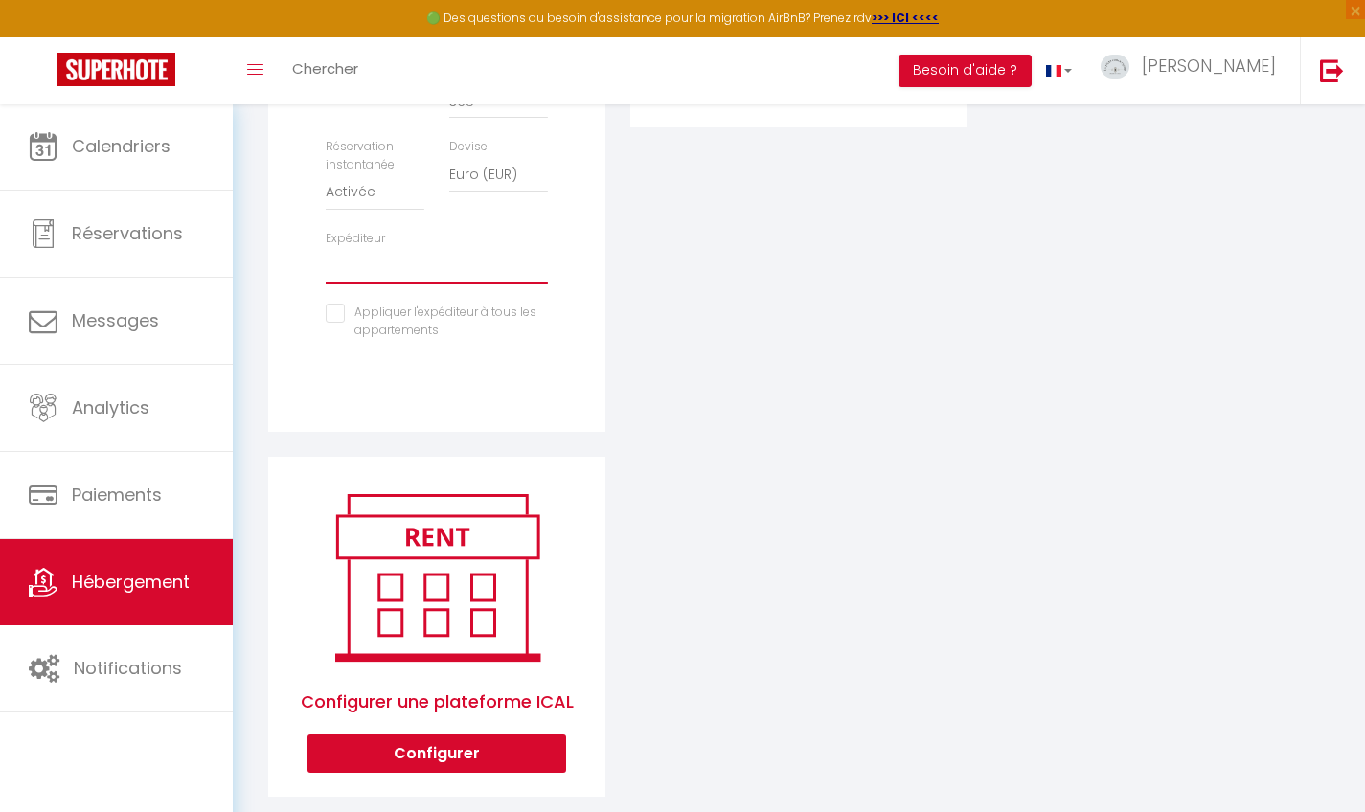
select select "6626"
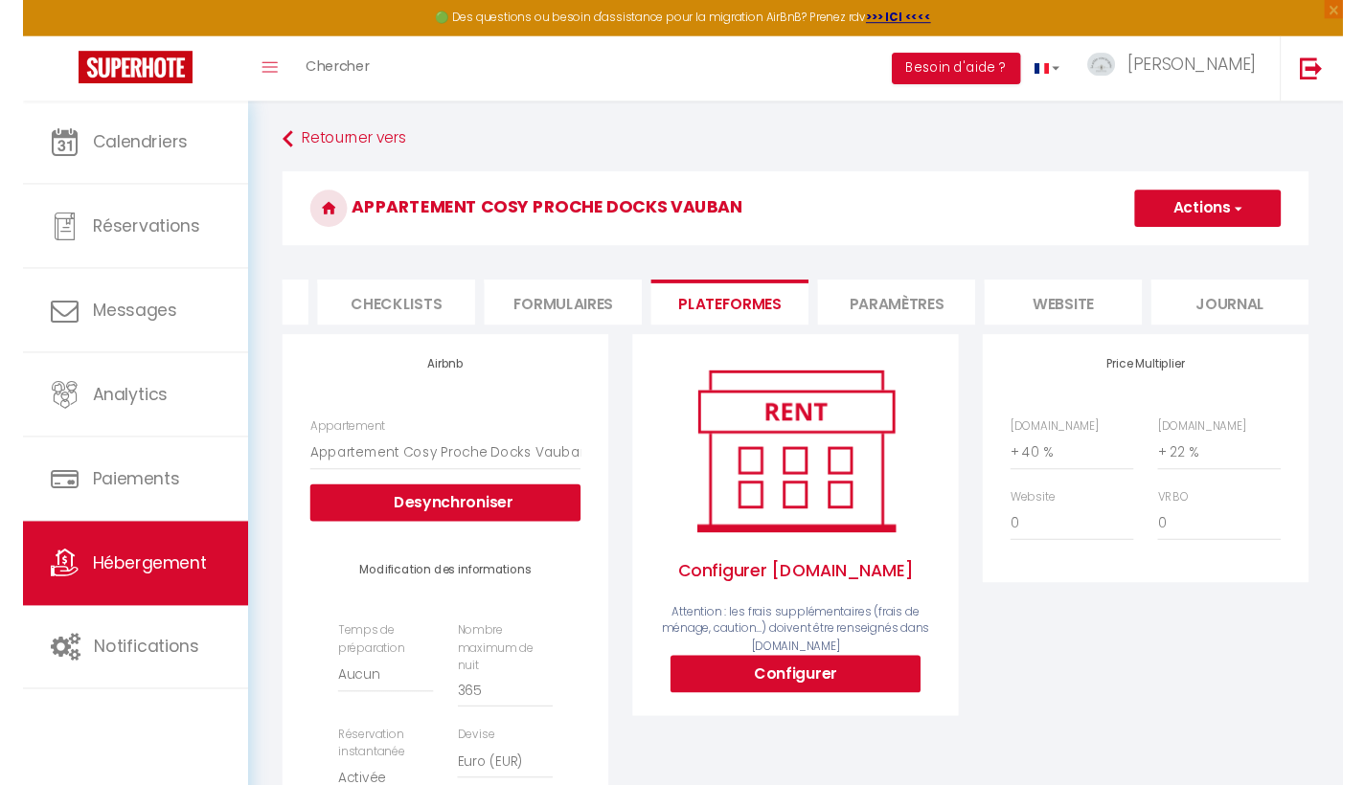
scroll to position [0, 0]
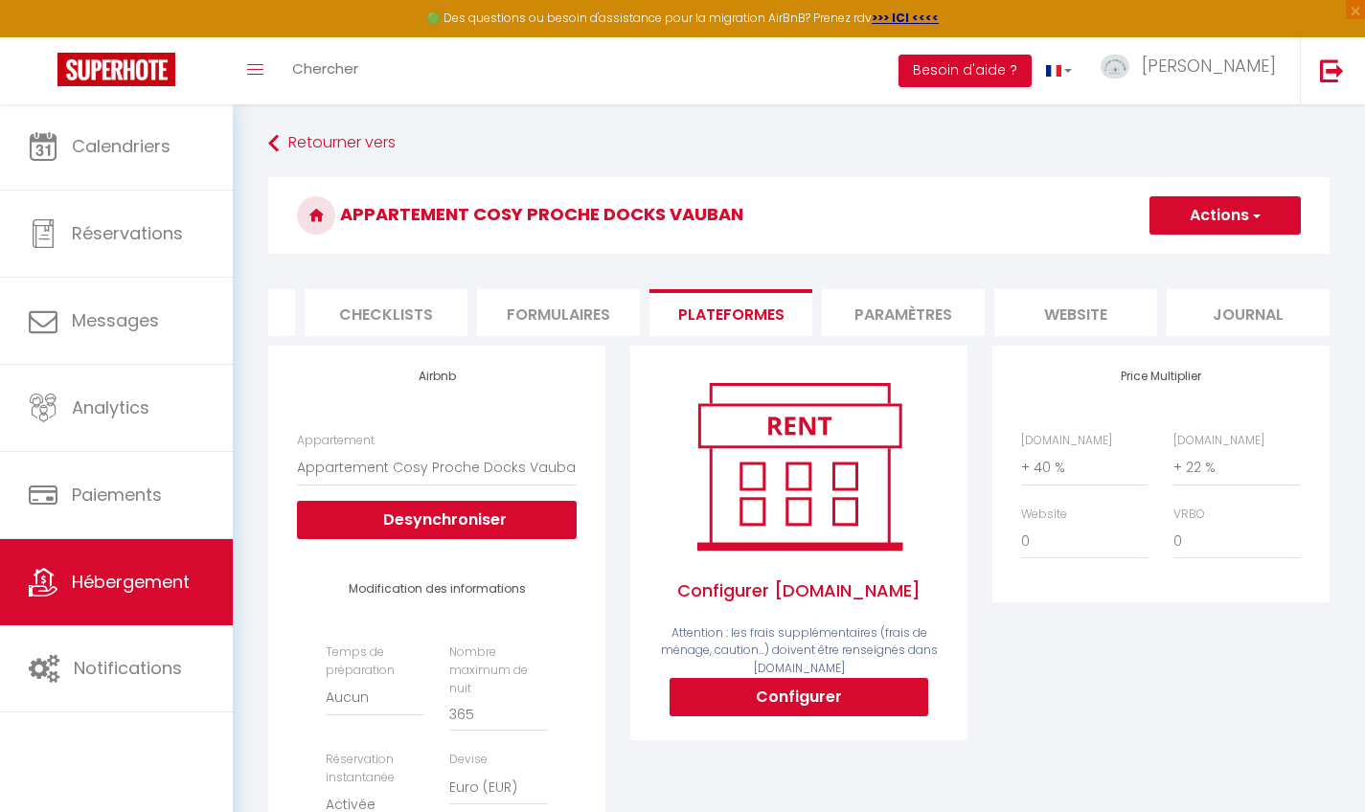
click at [1228, 223] on button "Actions" at bounding box center [1224, 215] width 151 height 38
click at [1204, 256] on link "Enregistrer" at bounding box center [1223, 257] width 151 height 25
select select "EUR"
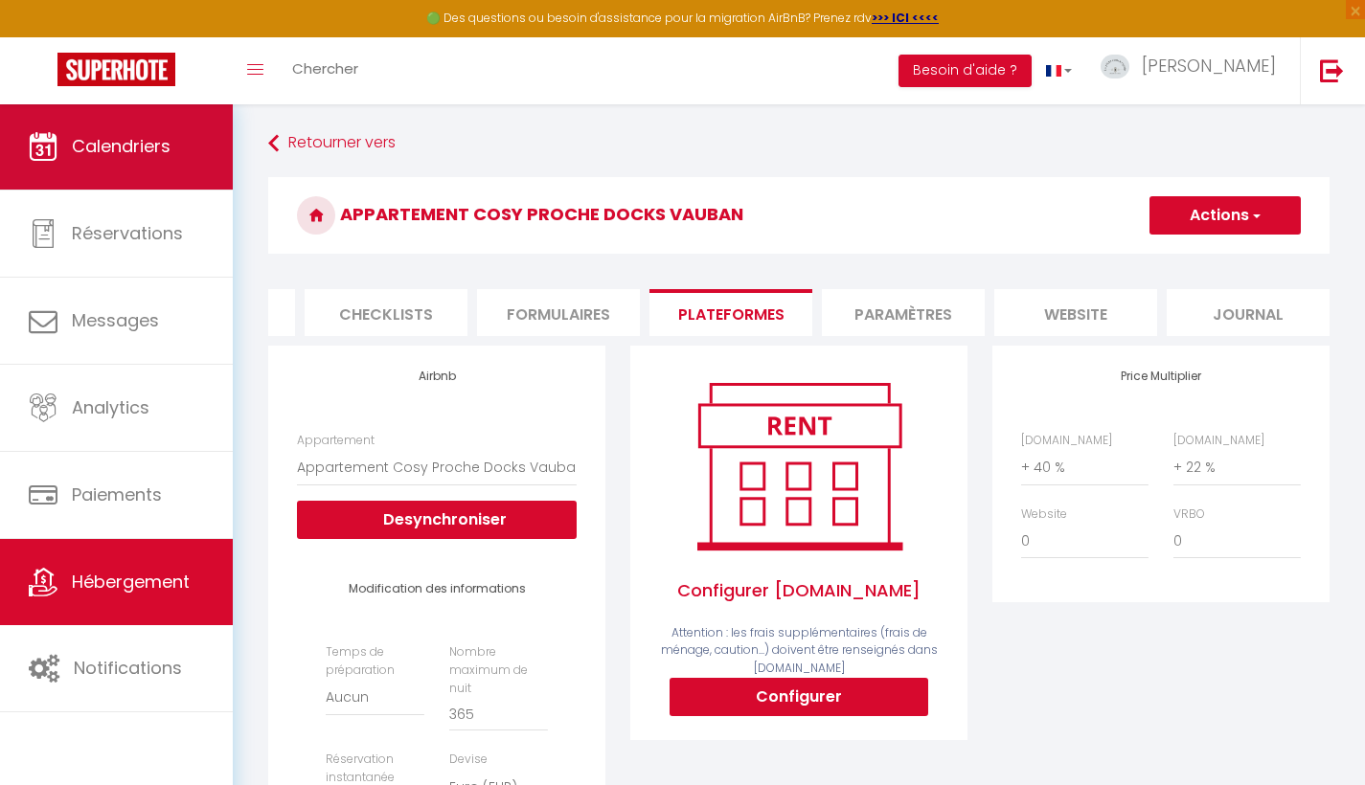
click at [146, 148] on span "Calendriers" at bounding box center [121, 146] width 99 height 24
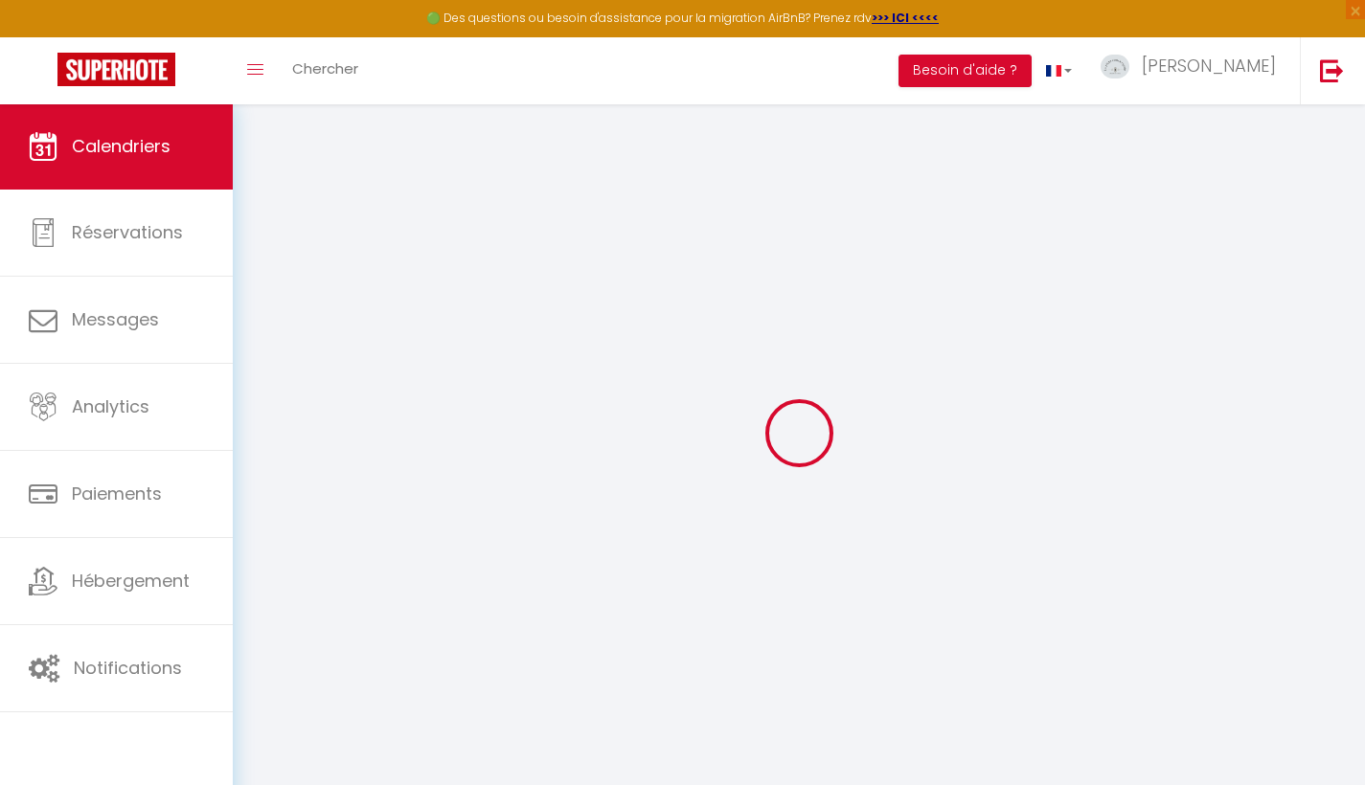
select select
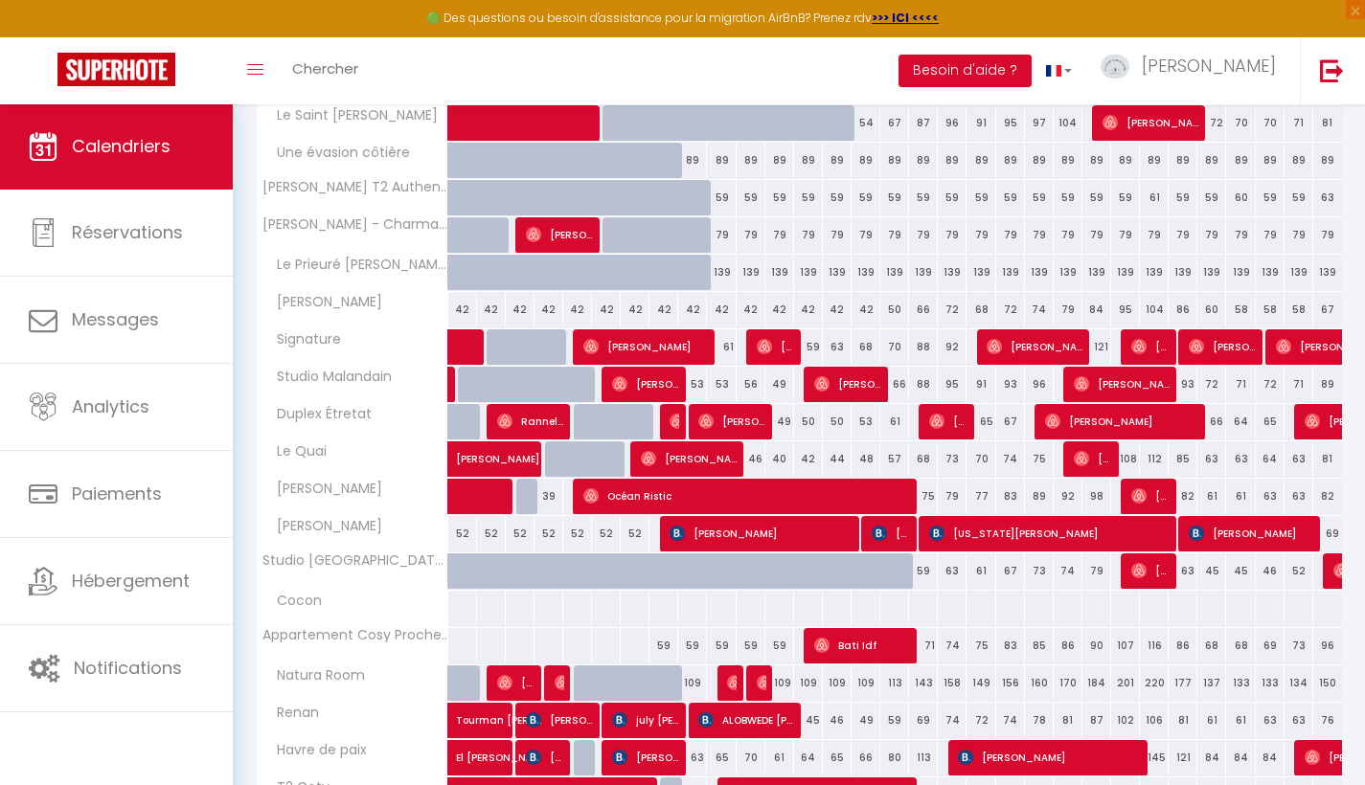
scroll to position [407, 0]
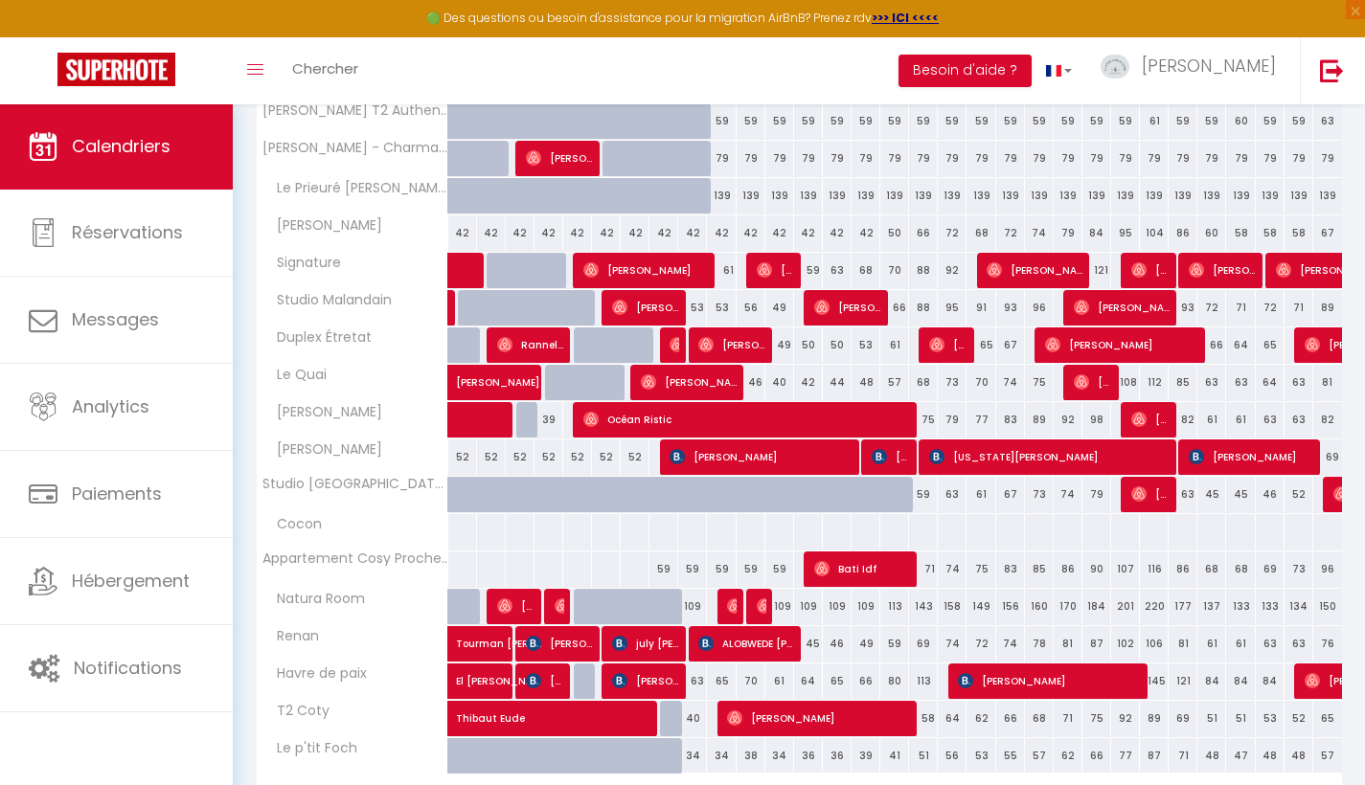
click at [750, 338] on span "[PERSON_NAME]" at bounding box center [731, 345] width 67 height 36
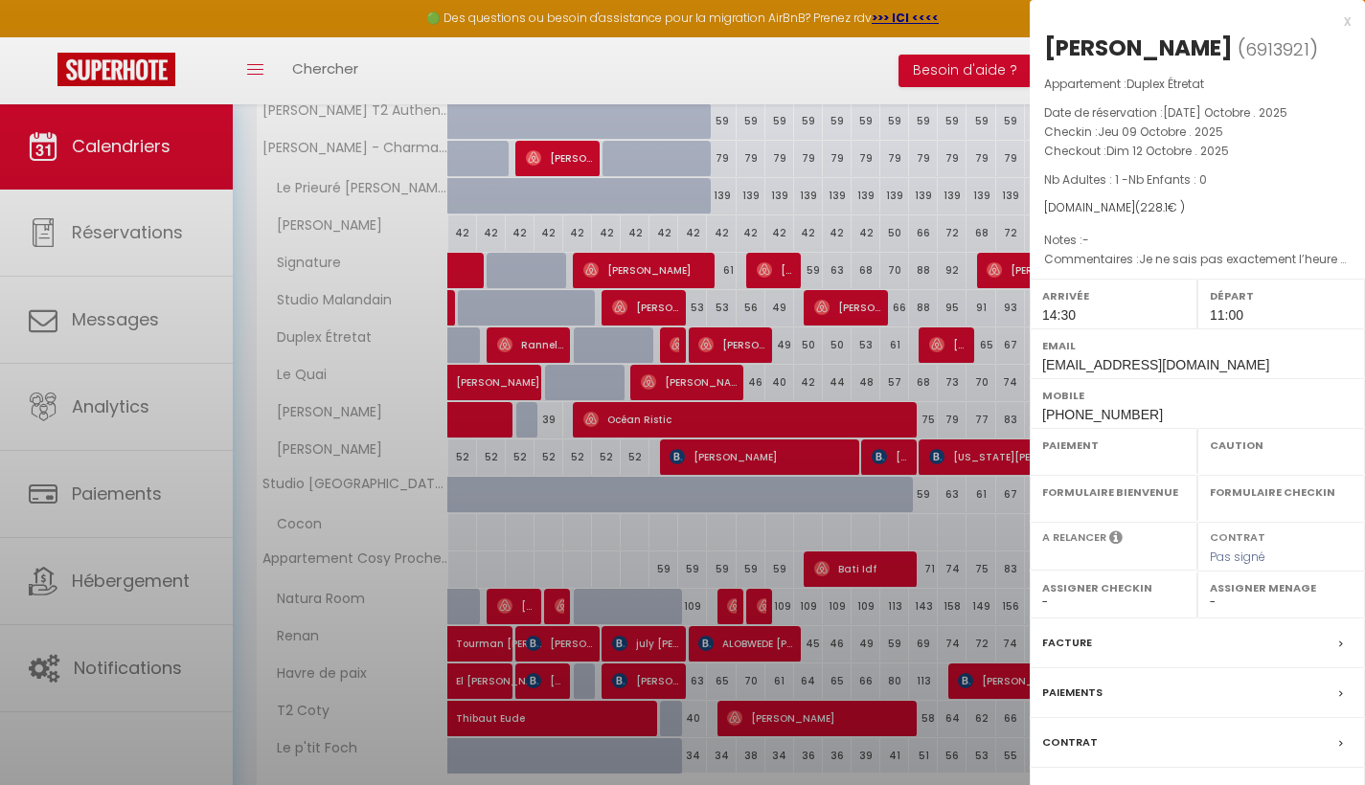
select select "OK"
select select "1"
select select "0"
select select "1"
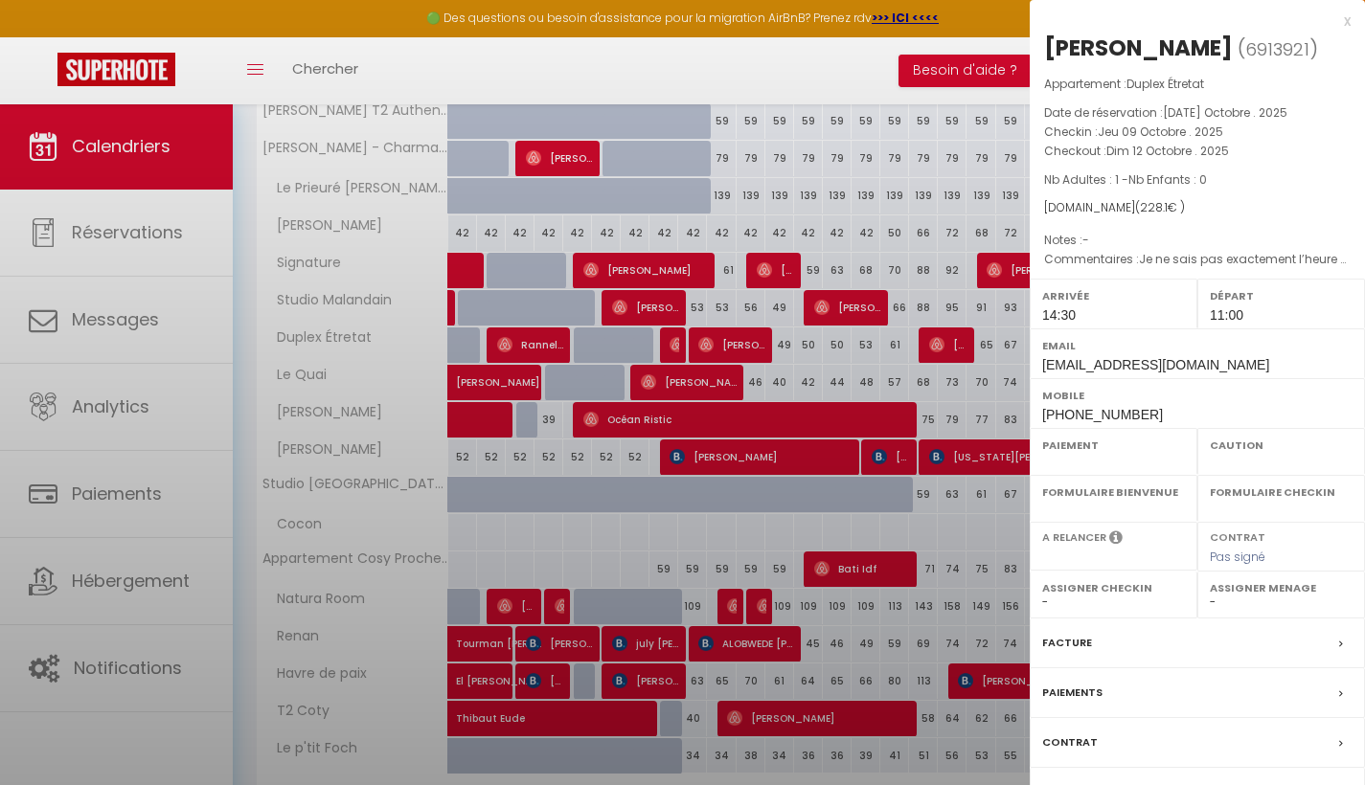
select select
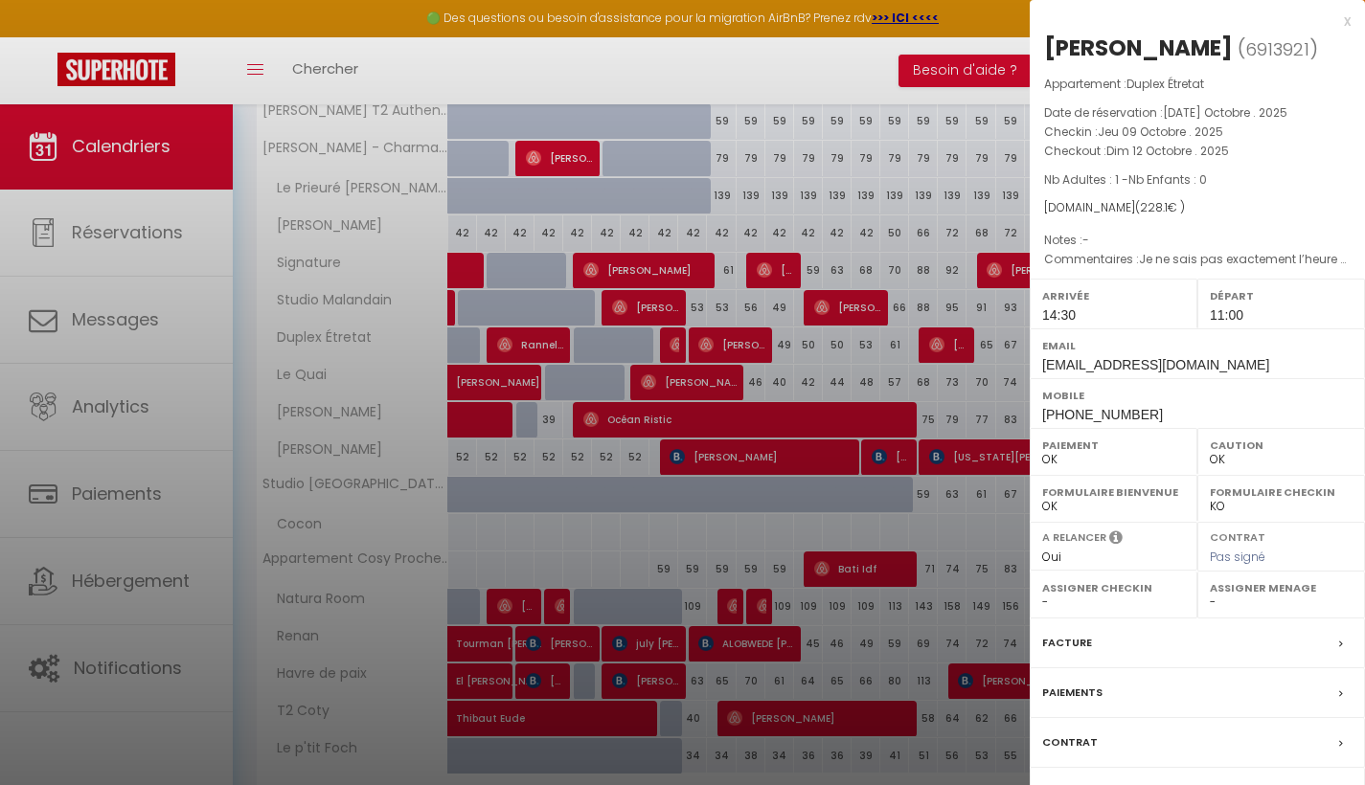
click at [1087, 784] on label "Messages" at bounding box center [1071, 792] width 58 height 20
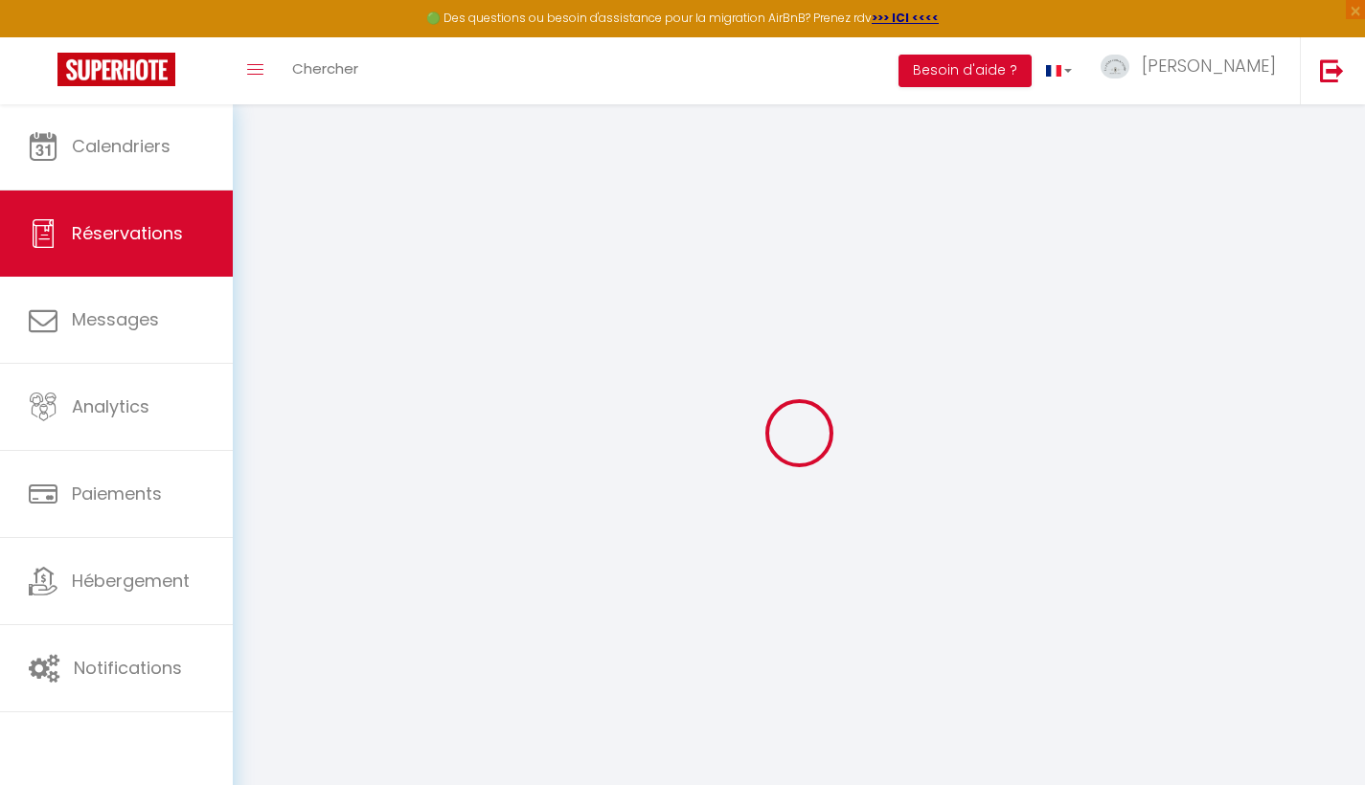
select select
checkbox input "false"
type voyageur0 "Je ne sais pas exactement l’heure d’arrivée. Vous avez une nombre téléphone pou…"
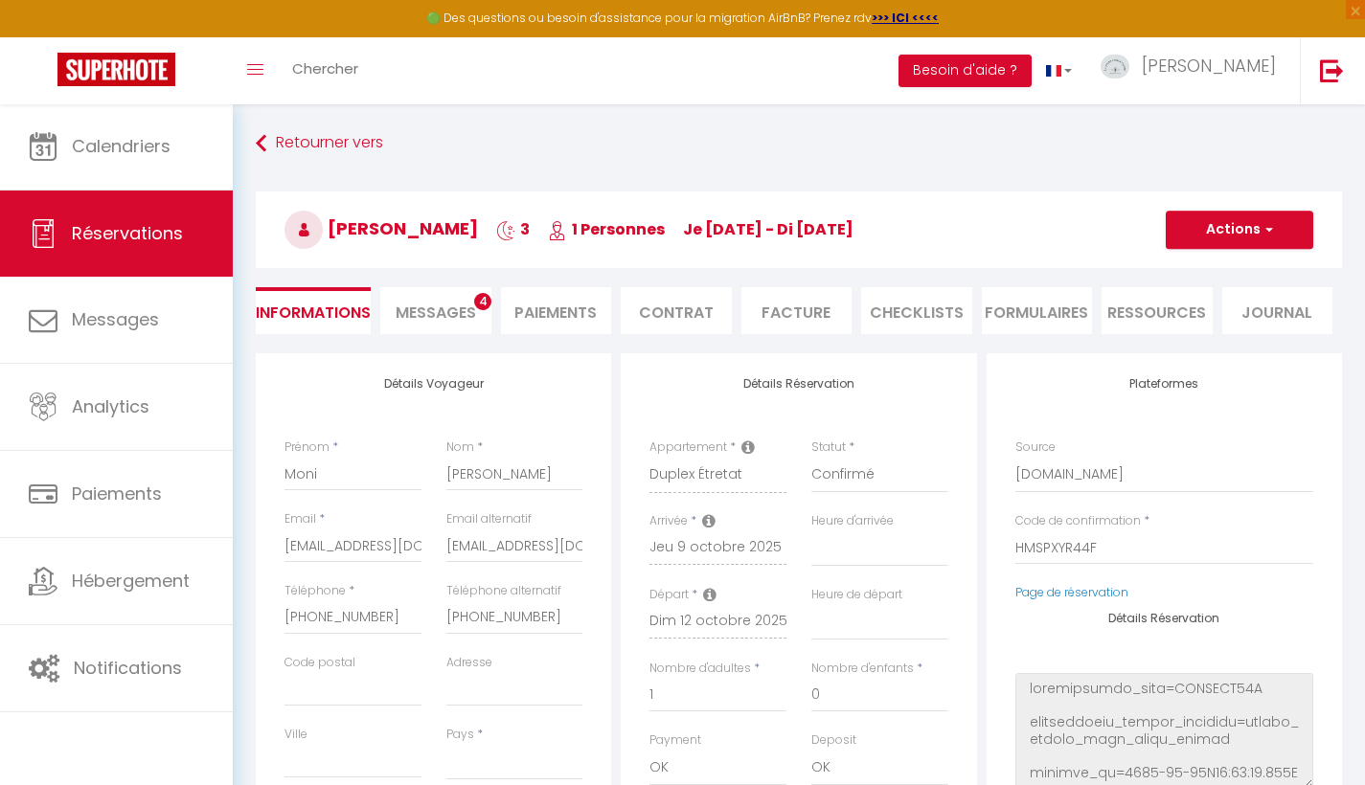
select select
checkbox input "false"
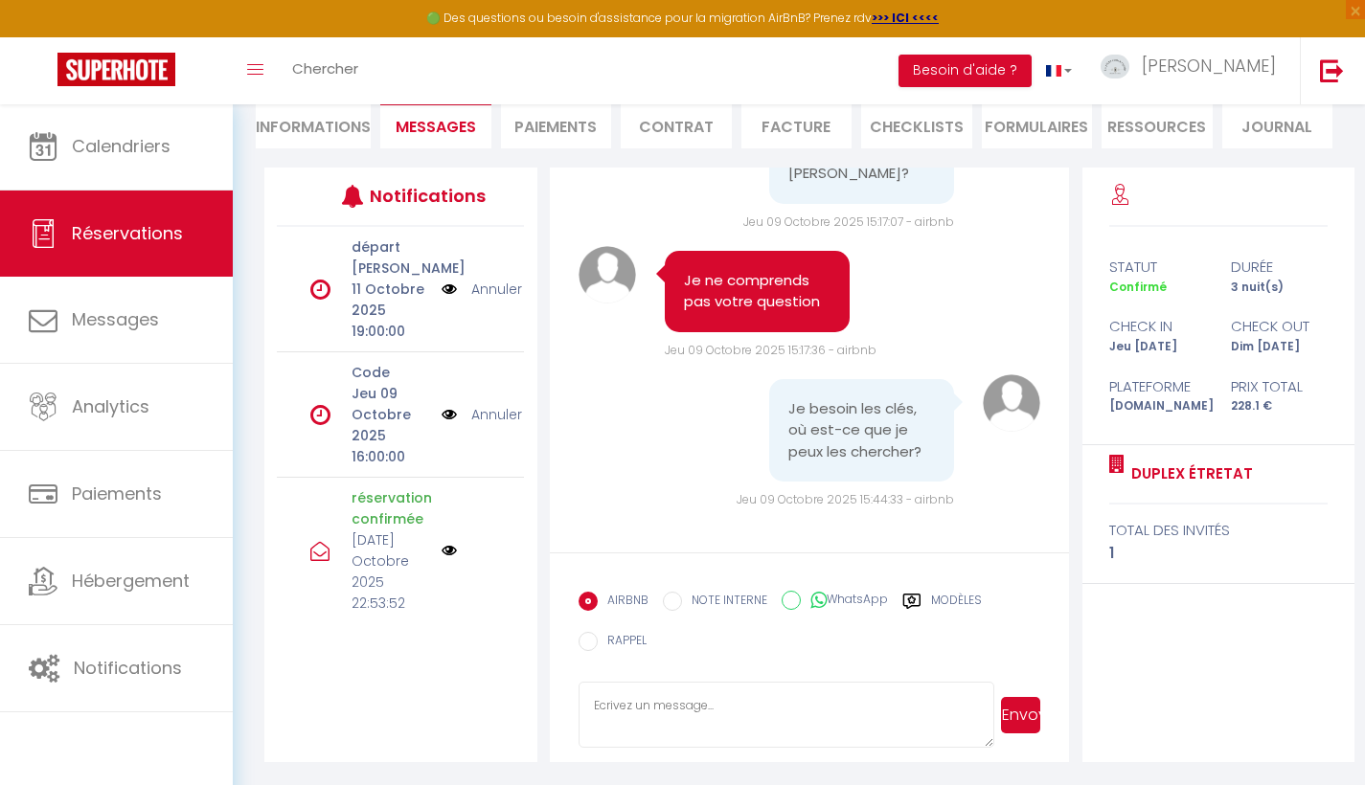
scroll to position [185, 0]
click at [471, 417] on link "Annuler" at bounding box center [496, 415] width 51 height 21
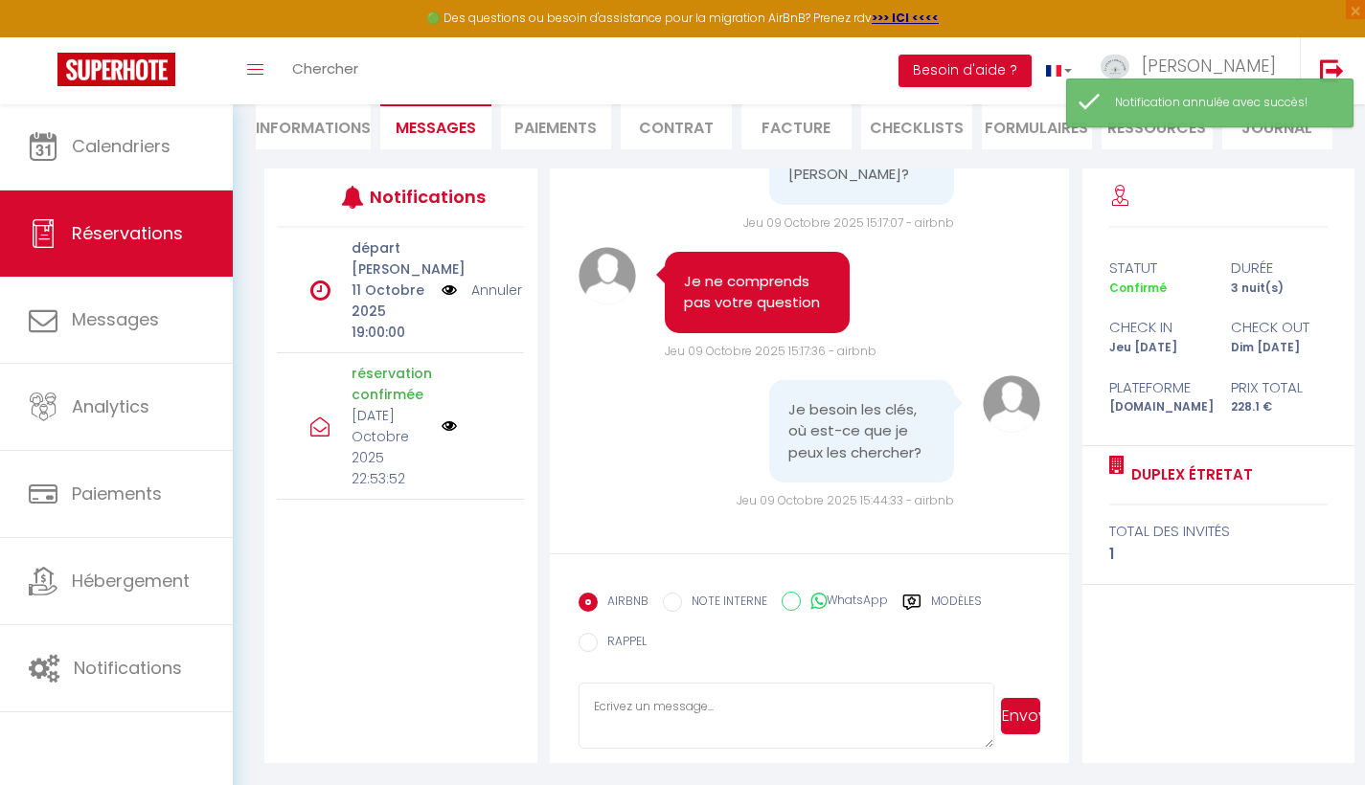
click at [953, 600] on label "Modèles" at bounding box center [956, 605] width 51 height 24
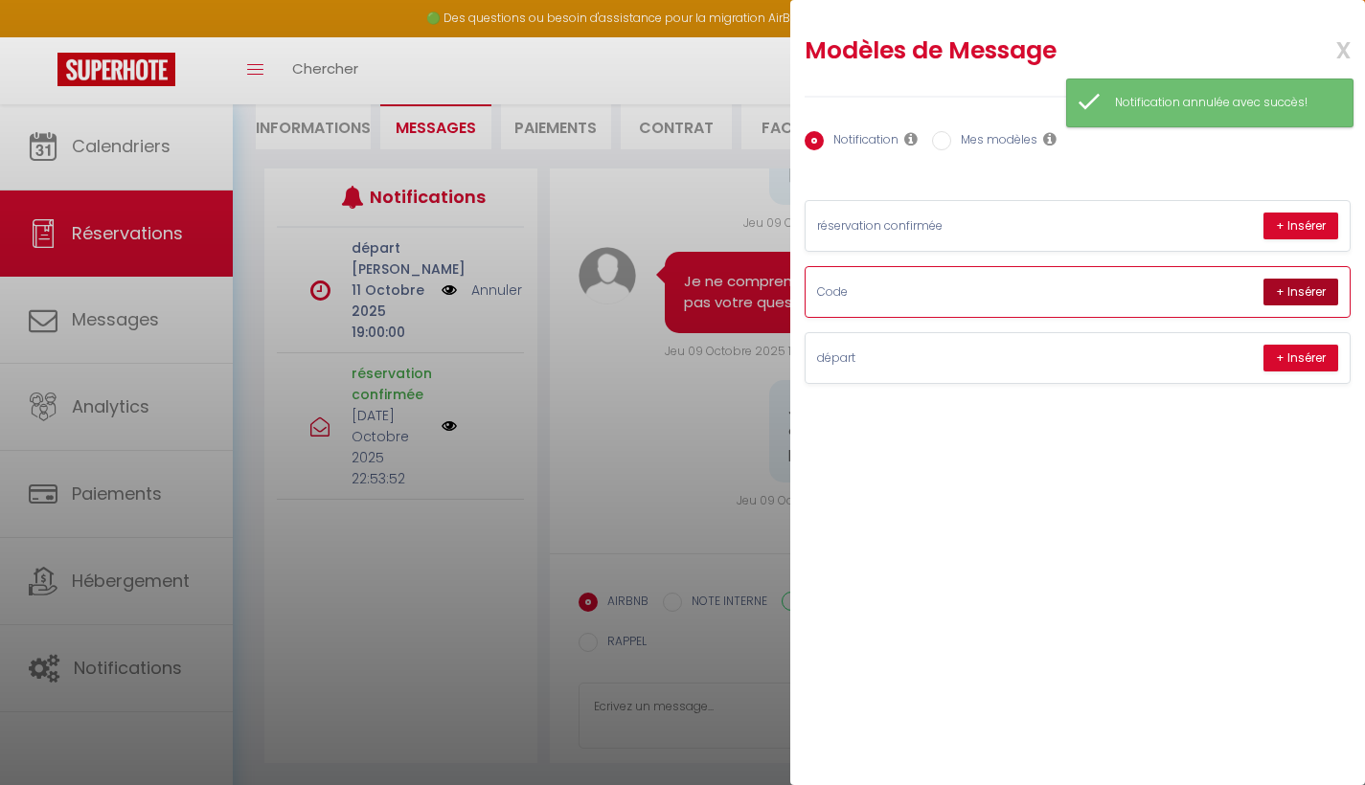
click at [1326, 296] on button "+ Insérer" at bounding box center [1300, 292] width 75 height 27
type textarea "Bonjour Moni, voici les instructions pour votre arrivée d’aujourd’hui : Pour ou…"
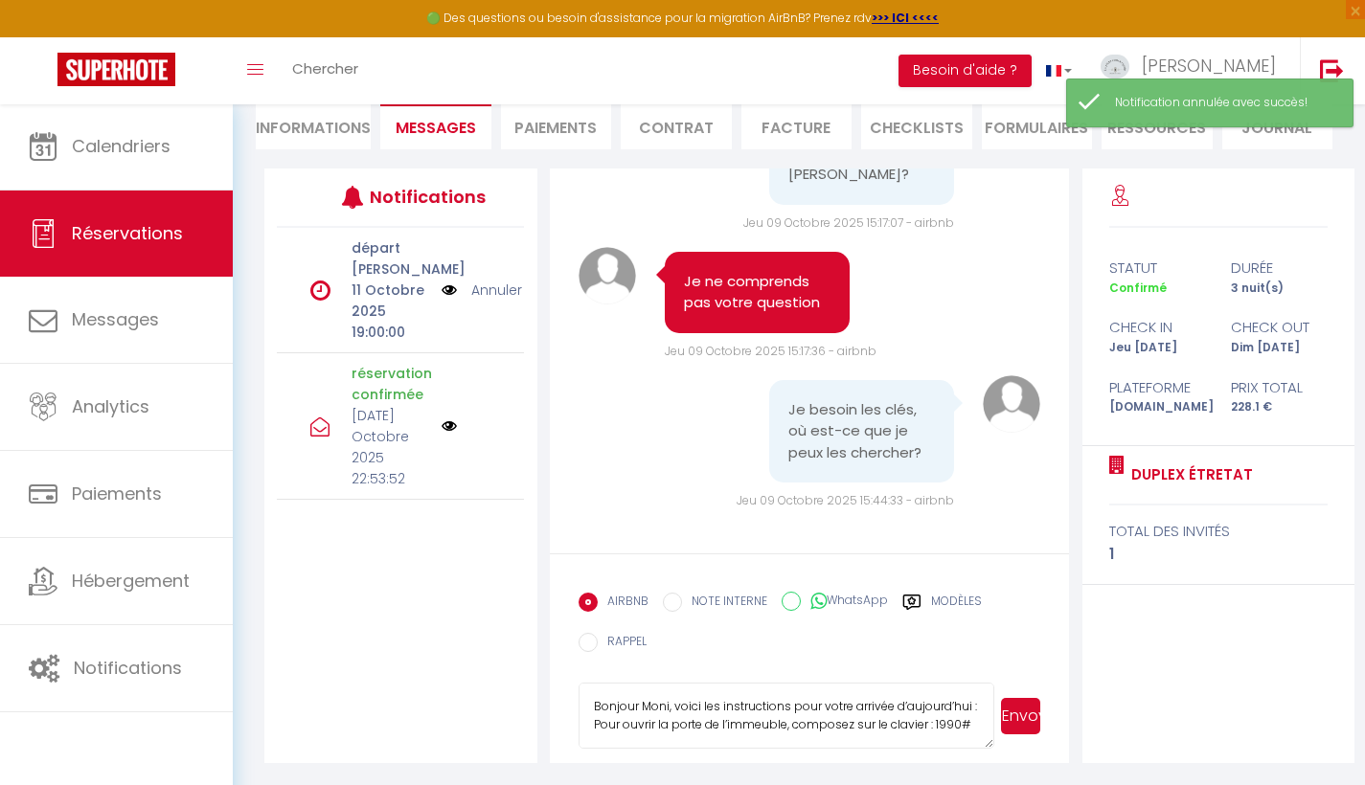
click at [1018, 718] on button "Envoyer" at bounding box center [1020, 716] width 39 height 36
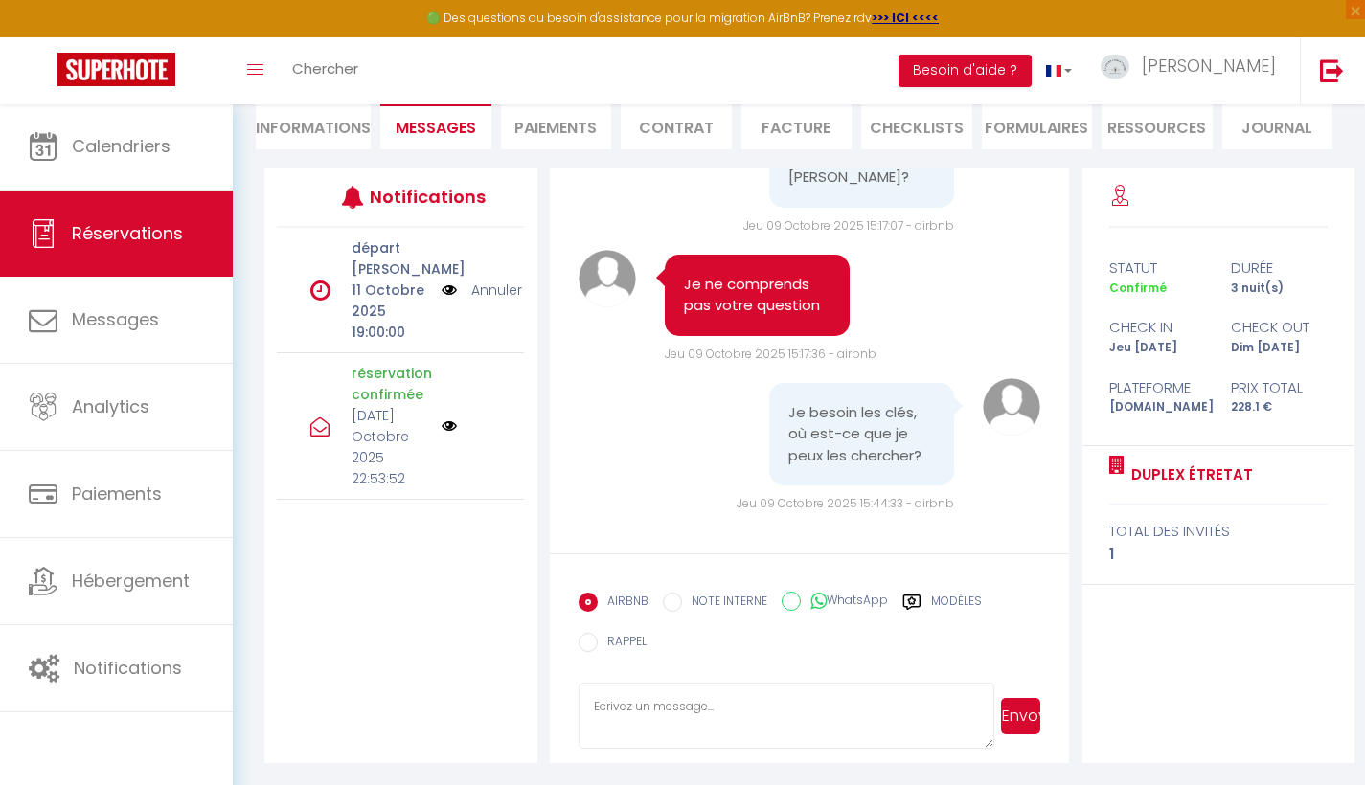
scroll to position [3251, 0]
